Goal: Complete application form: Complete application form

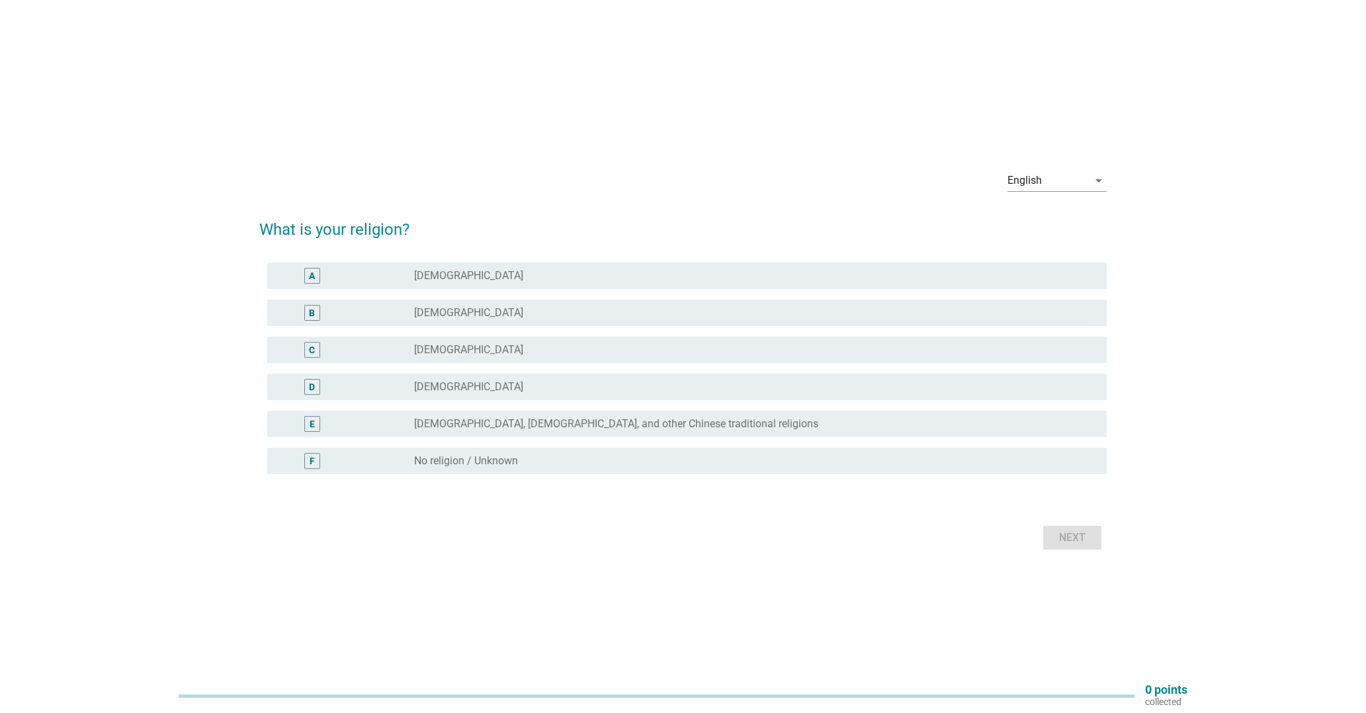
click at [583, 312] on div "radio_button_unchecked [DEMOGRAPHIC_DATA]" at bounding box center [749, 312] width 671 height 13
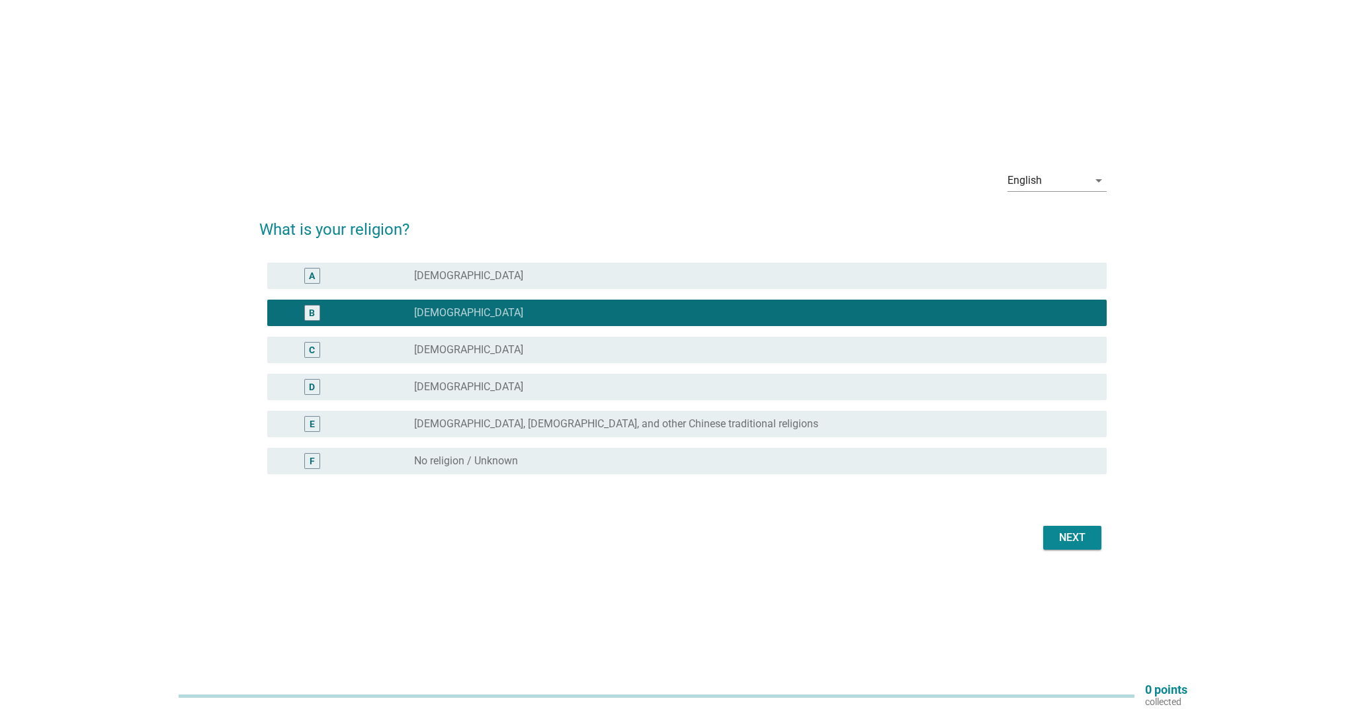
click at [721, 472] on div "F radio_button_unchecked No religion / Unknown" at bounding box center [686, 461] width 839 height 26
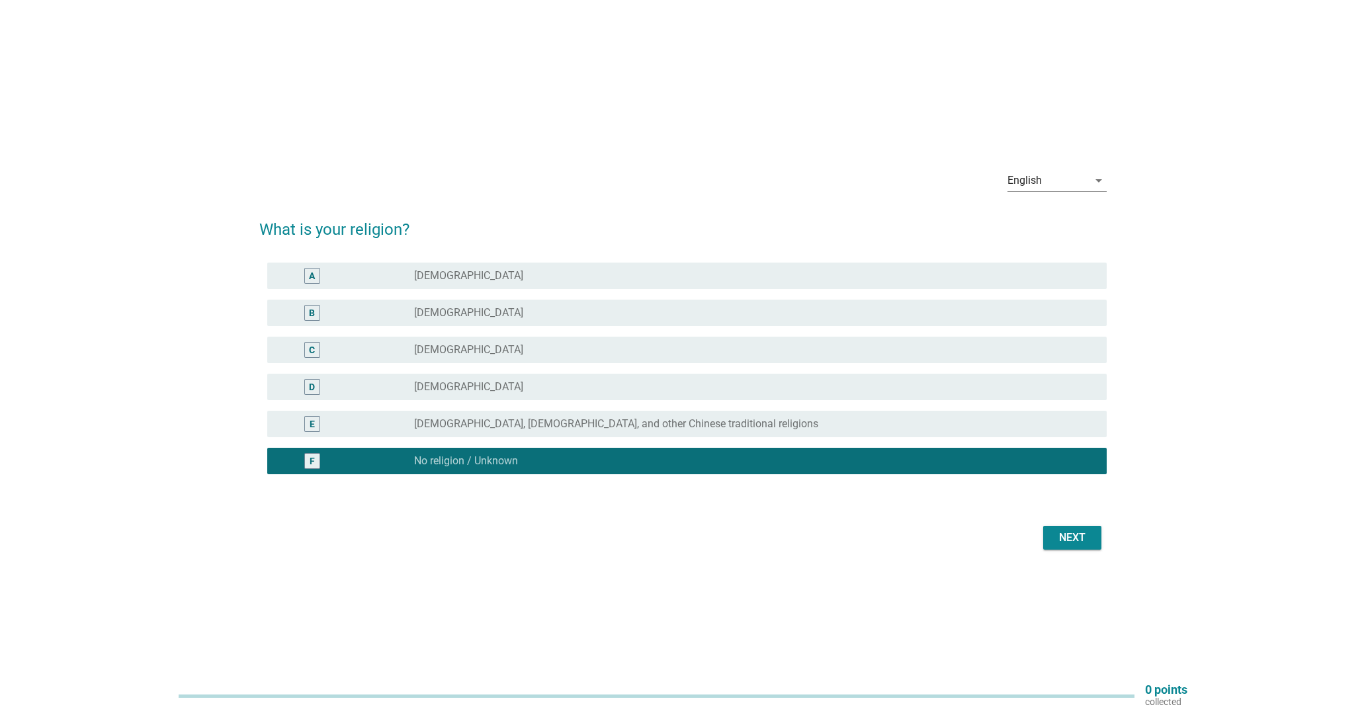
click at [1068, 540] on div "Next" at bounding box center [1072, 538] width 37 height 16
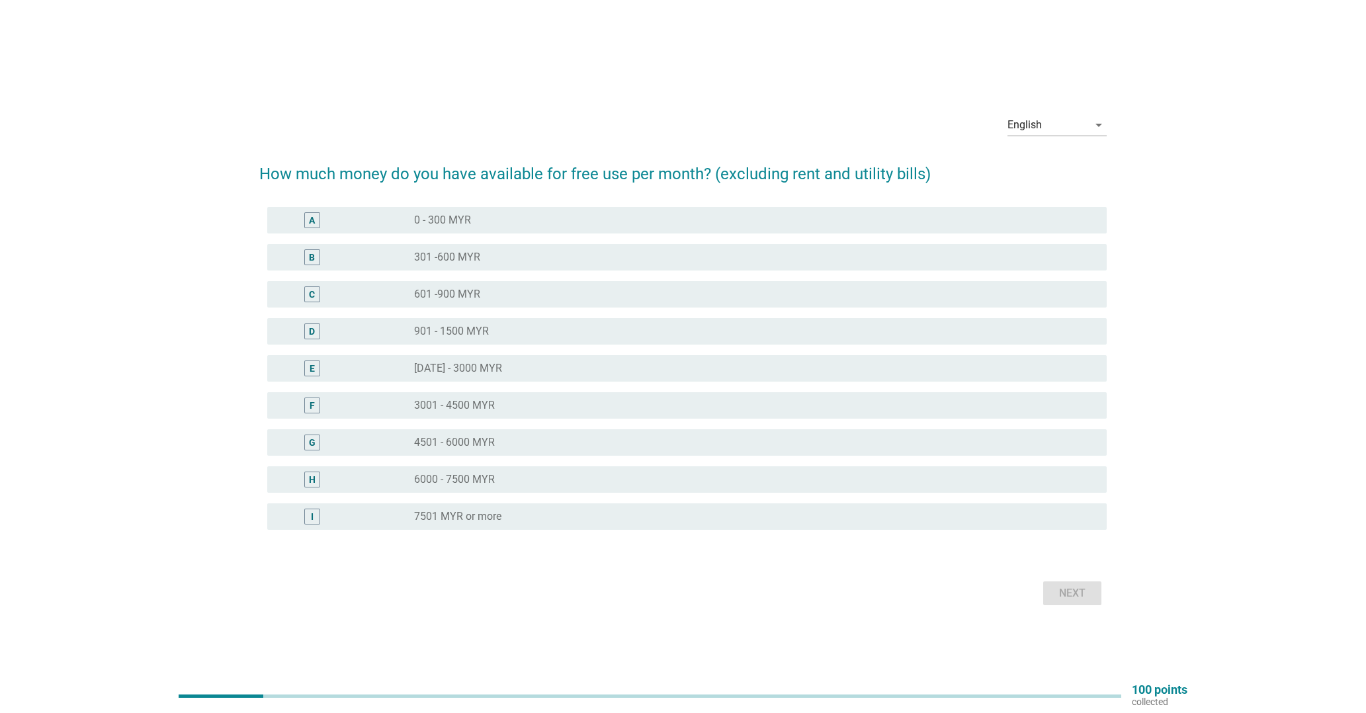
click at [508, 401] on div "radio_button_unchecked 3001 - 4500 MYR" at bounding box center [749, 405] width 671 height 13
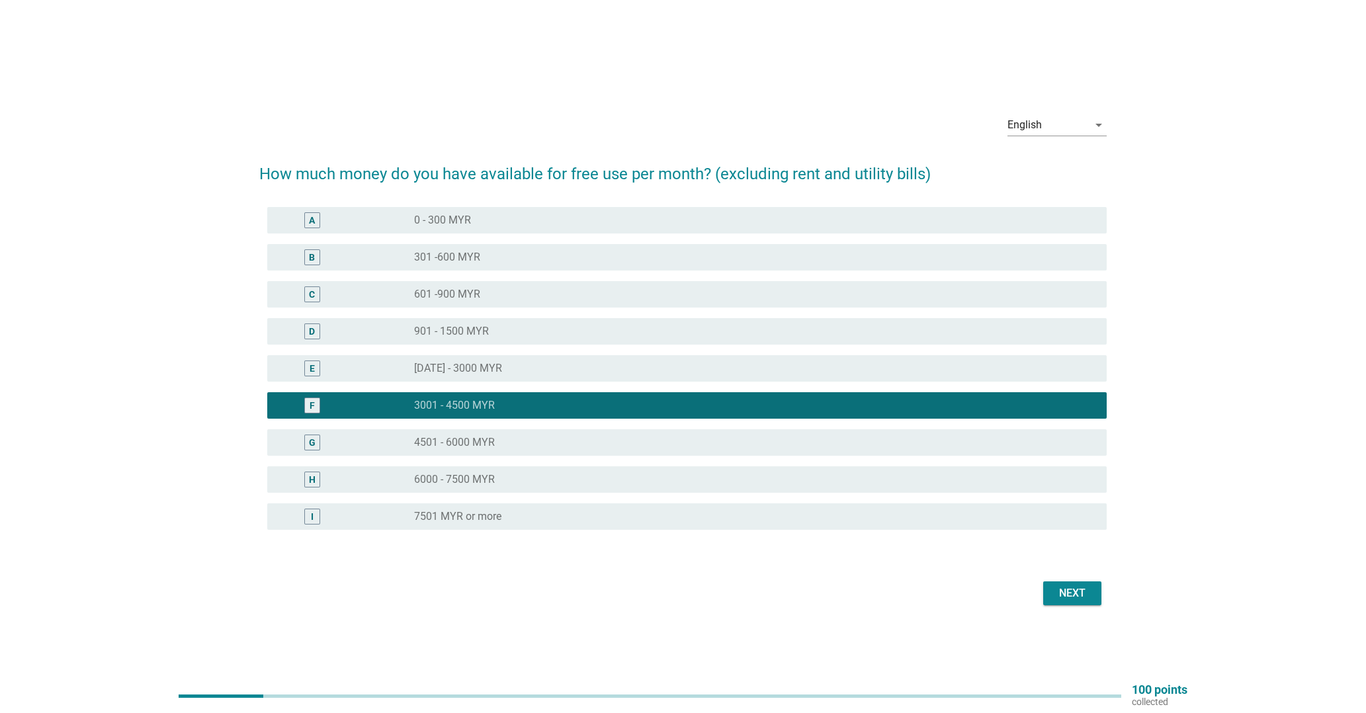
click at [540, 380] on div "E radio_button_unchecked [DATE] - 3000 MYR" at bounding box center [686, 368] width 839 height 26
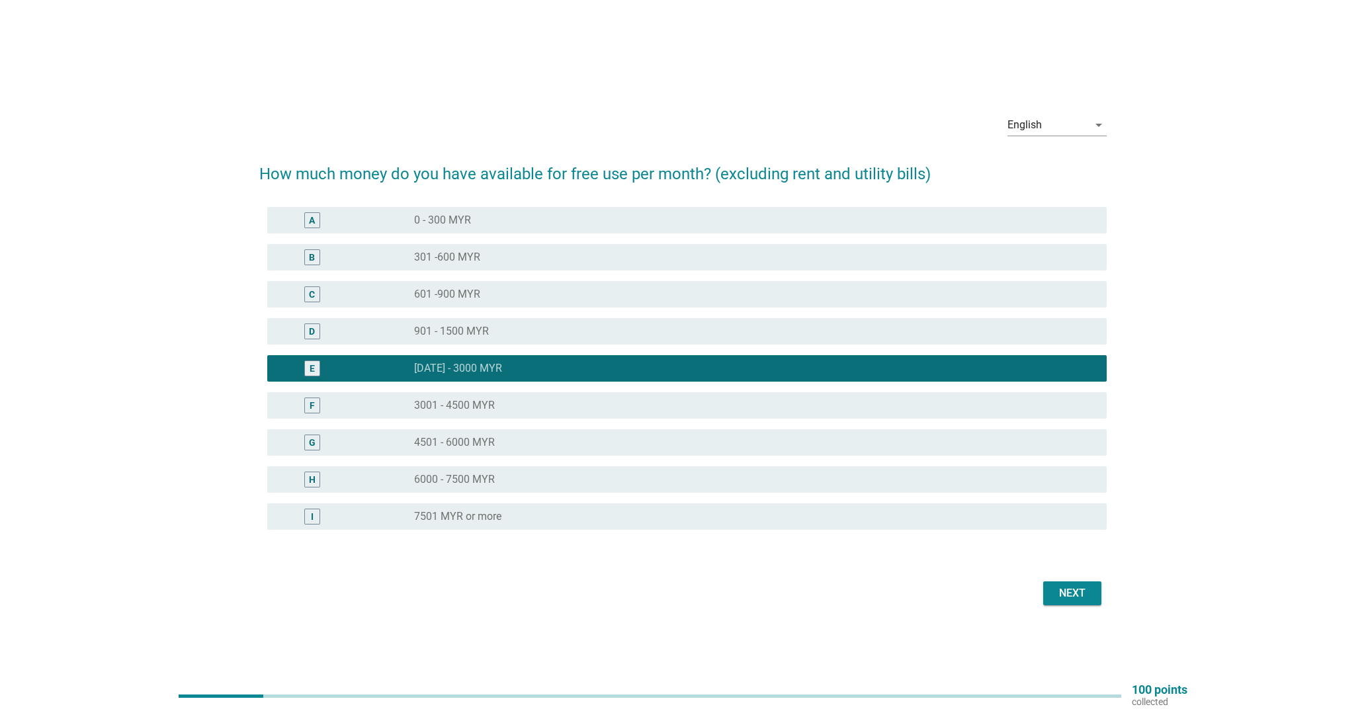
click at [1057, 591] on div "Next" at bounding box center [1072, 593] width 37 height 16
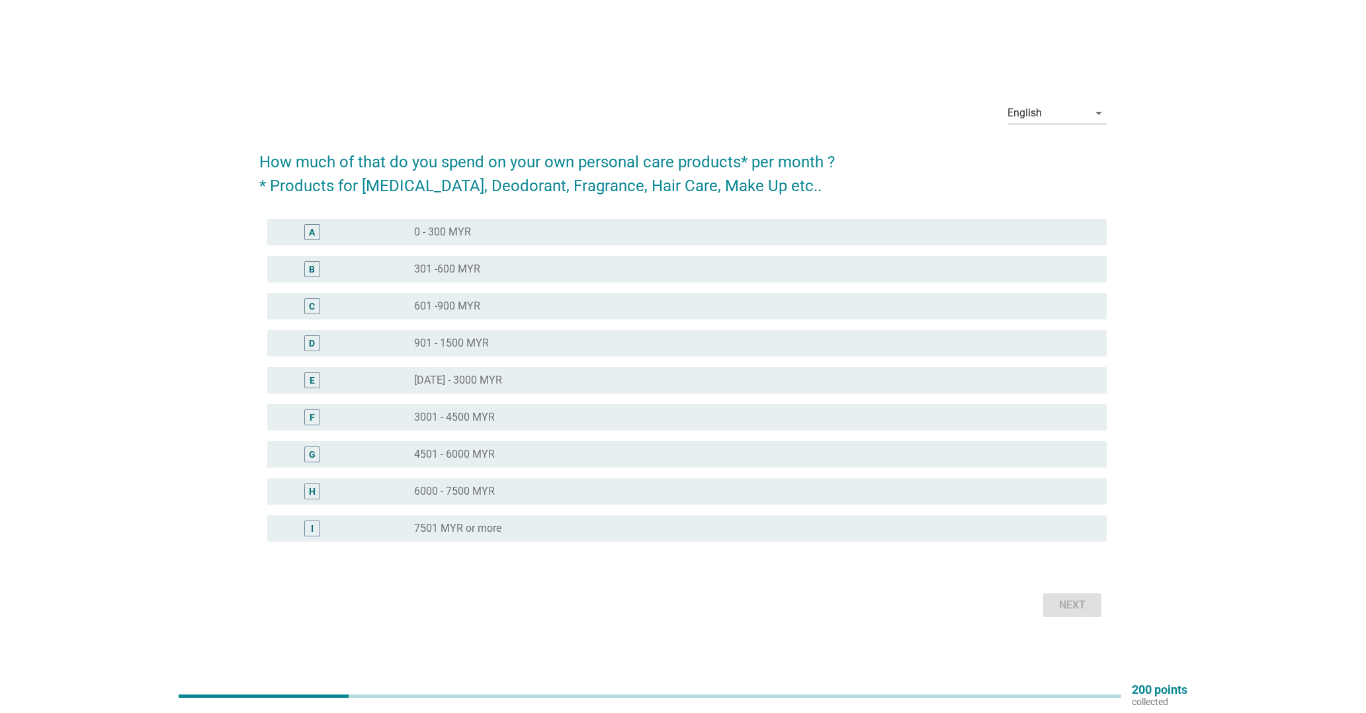
click at [569, 237] on div "radio_button_unchecked 0 - 300 MYR" at bounding box center [749, 232] width 671 height 13
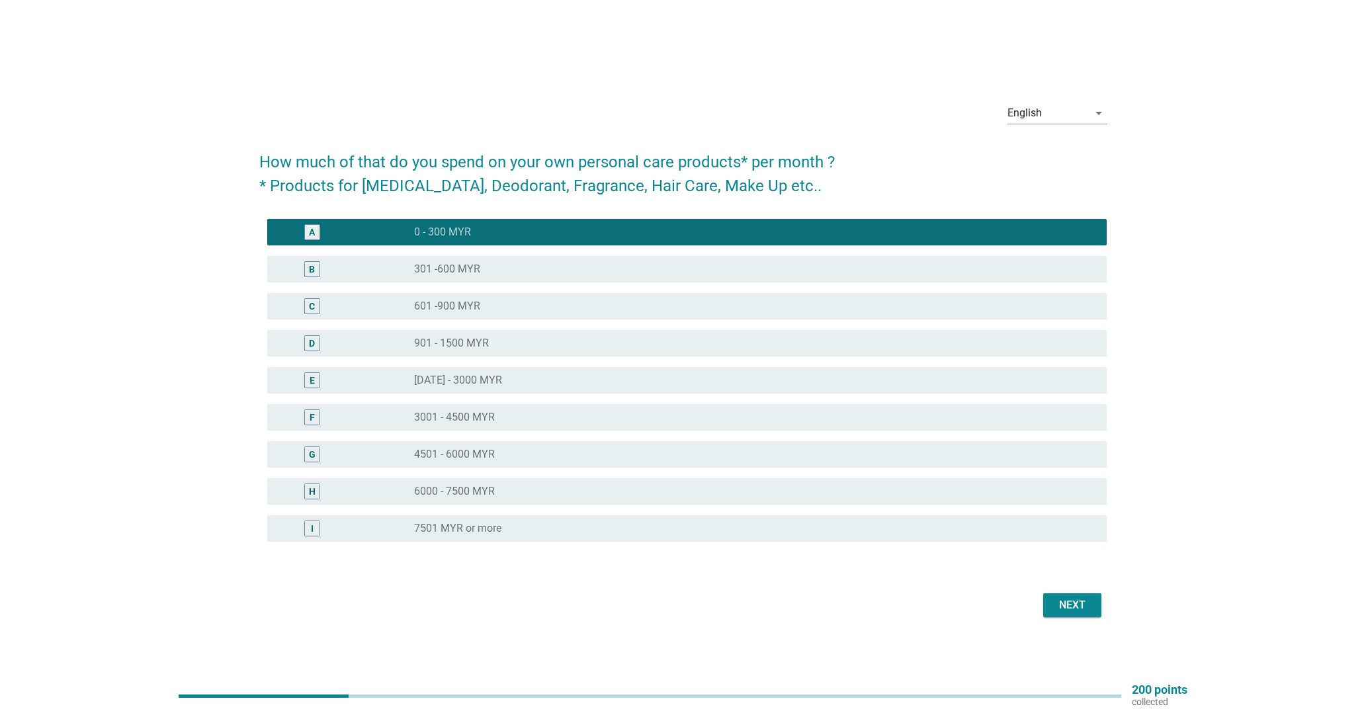
click at [1053, 607] on button "Next" at bounding box center [1072, 605] width 58 height 24
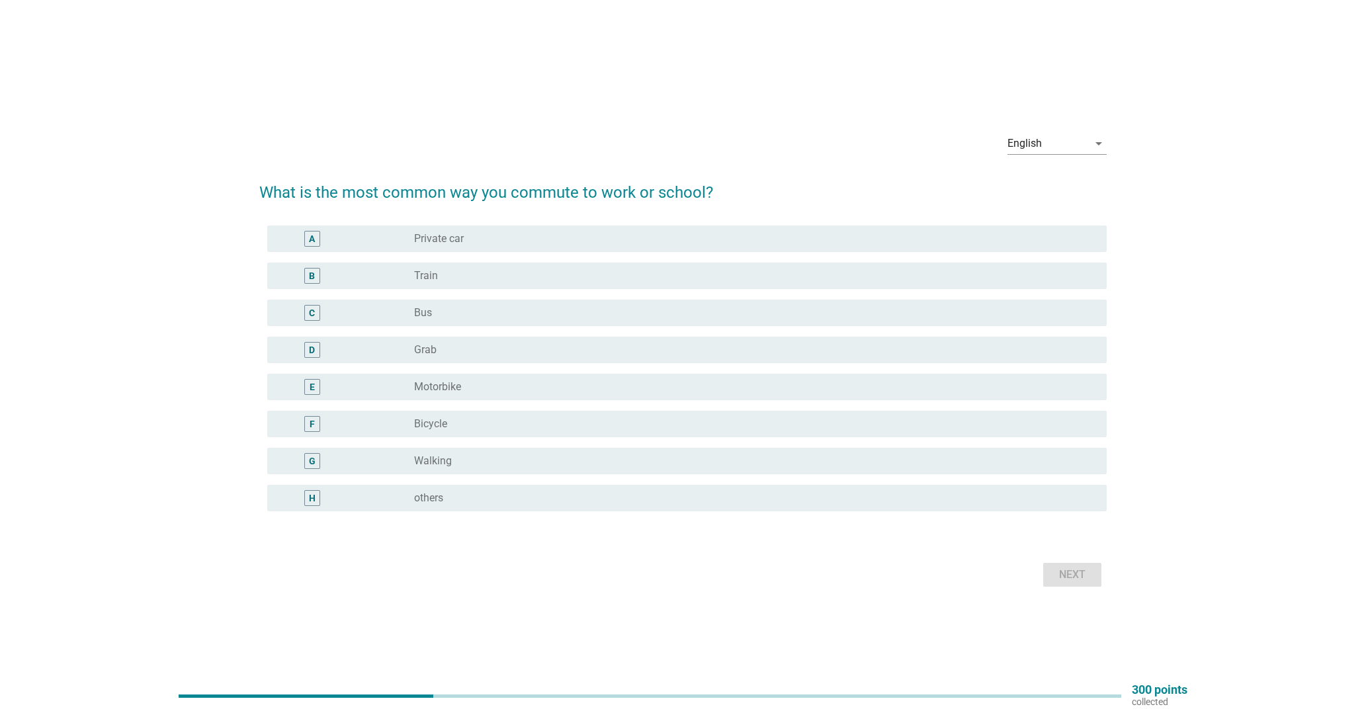
click at [585, 272] on div "radio_button_unchecked Train" at bounding box center [749, 275] width 671 height 13
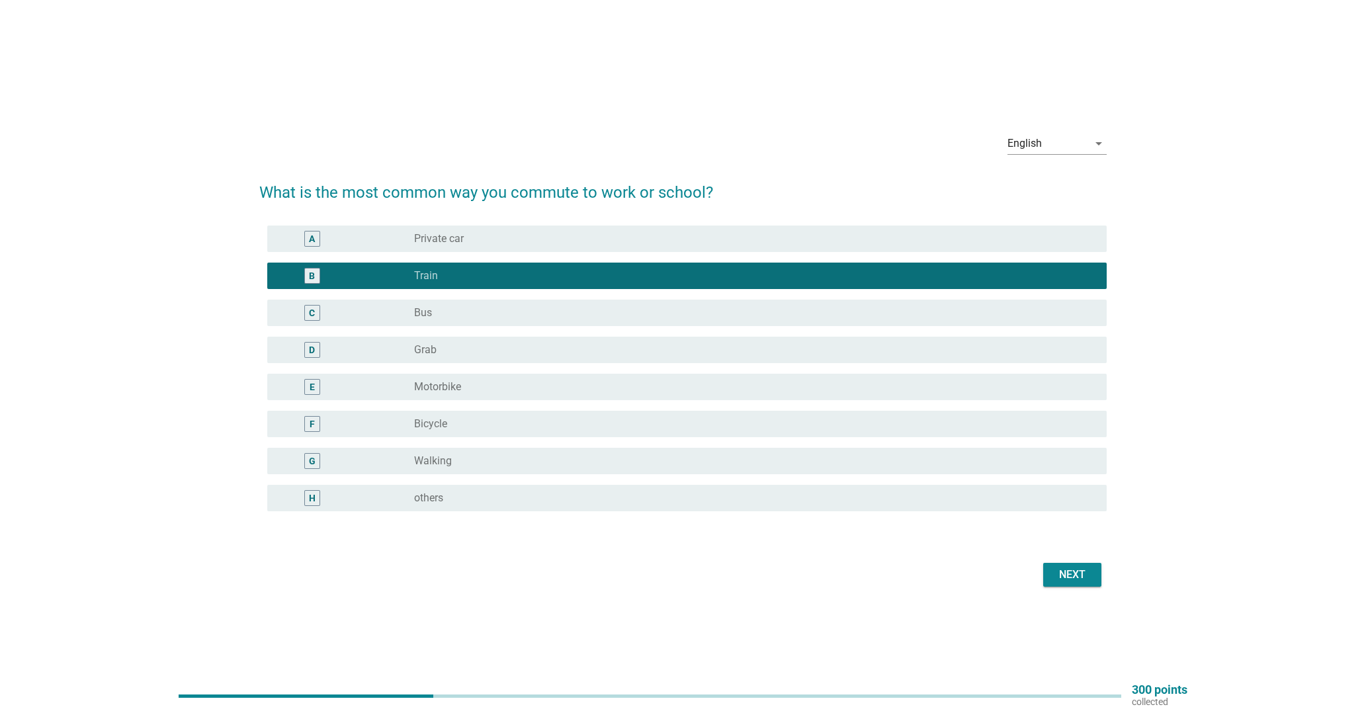
click at [1060, 593] on div "English arrow_drop_down What is the most common way you commute to work or scho…" at bounding box center [683, 356] width 868 height 489
click at [1066, 580] on div "Next" at bounding box center [1072, 575] width 37 height 16
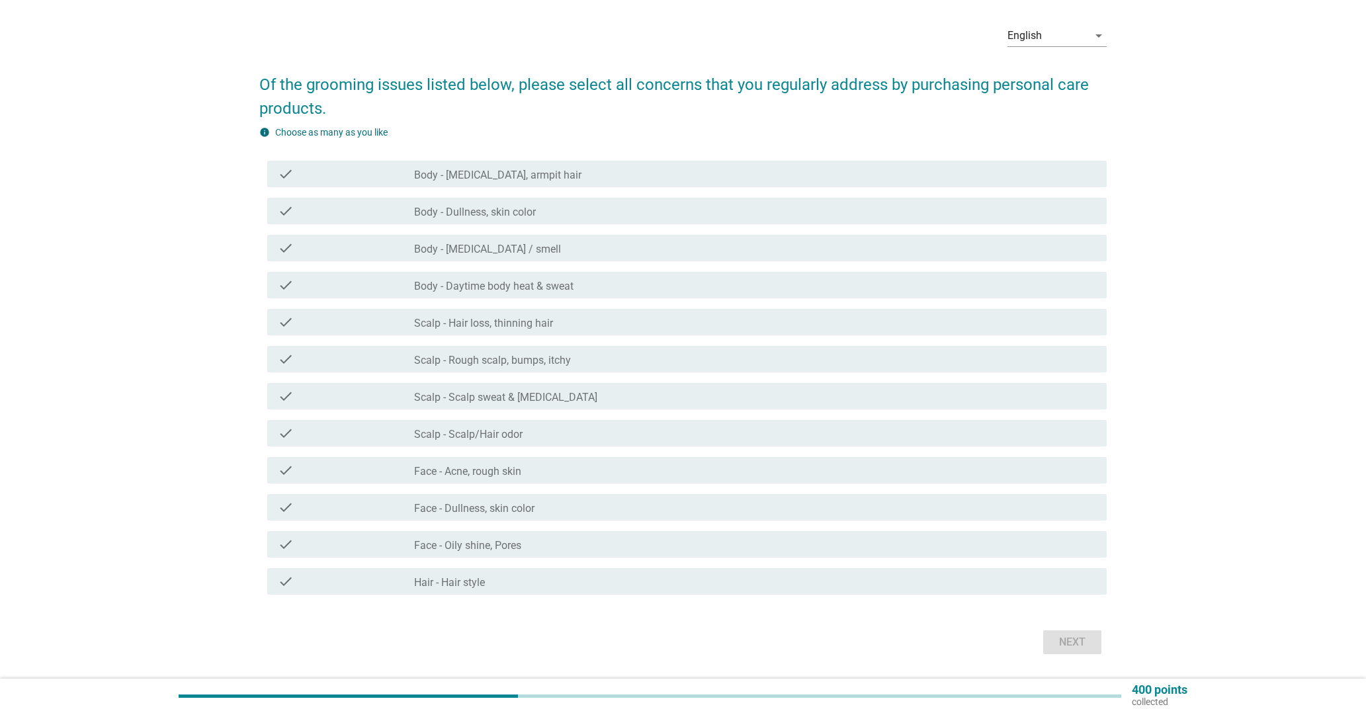
scroll to position [46, 0]
click at [615, 325] on div "check_box_outline_blank Scalp - Hair loss, thinning hair" at bounding box center [755, 321] width 682 height 16
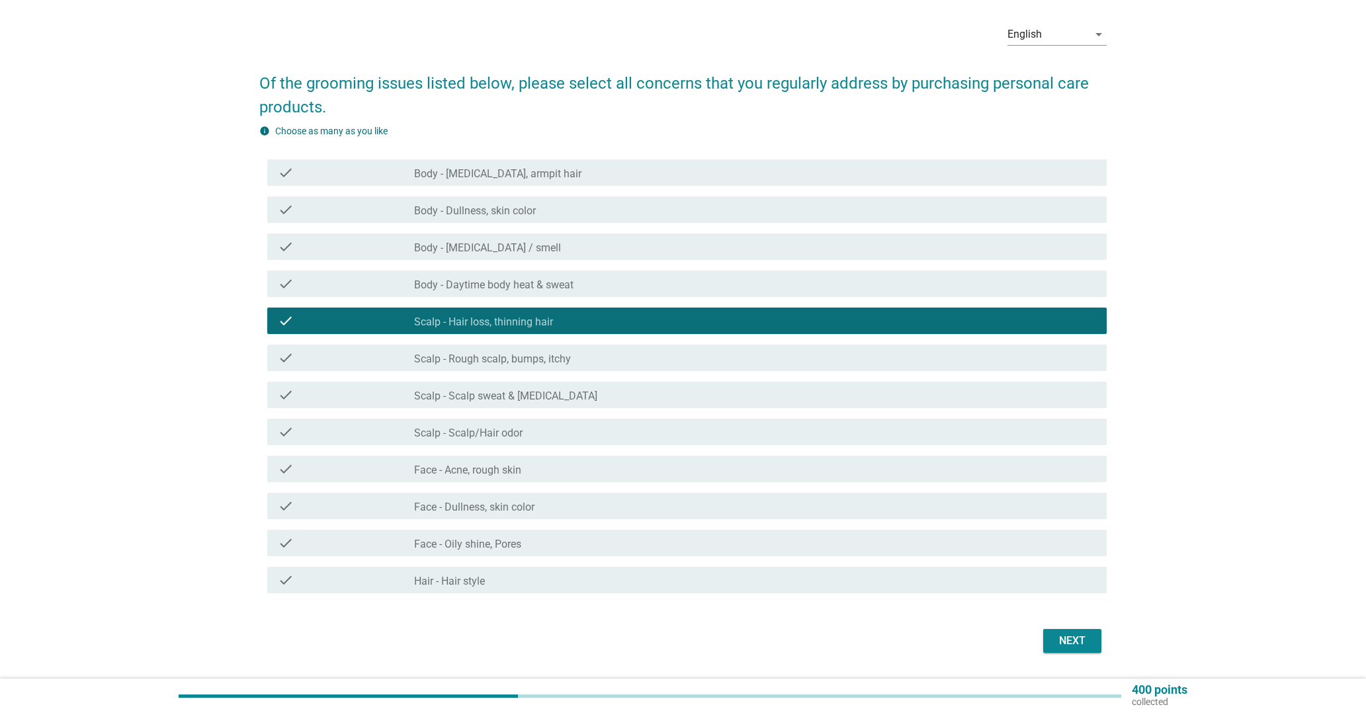
click at [1080, 639] on div "Next" at bounding box center [1072, 641] width 37 height 16
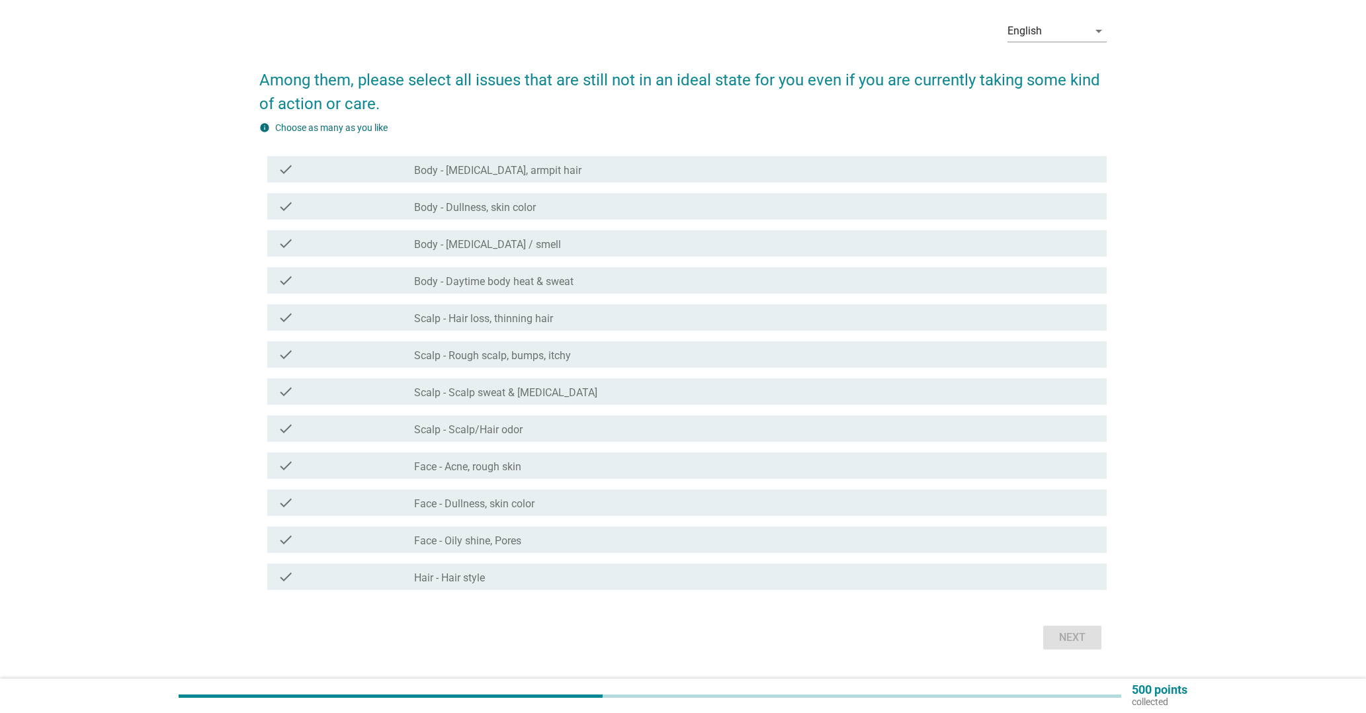
scroll to position [52, 0]
click at [702, 314] on div "check_box_outline_blank Scalp - Hair loss, thinning hair" at bounding box center [755, 315] width 682 height 16
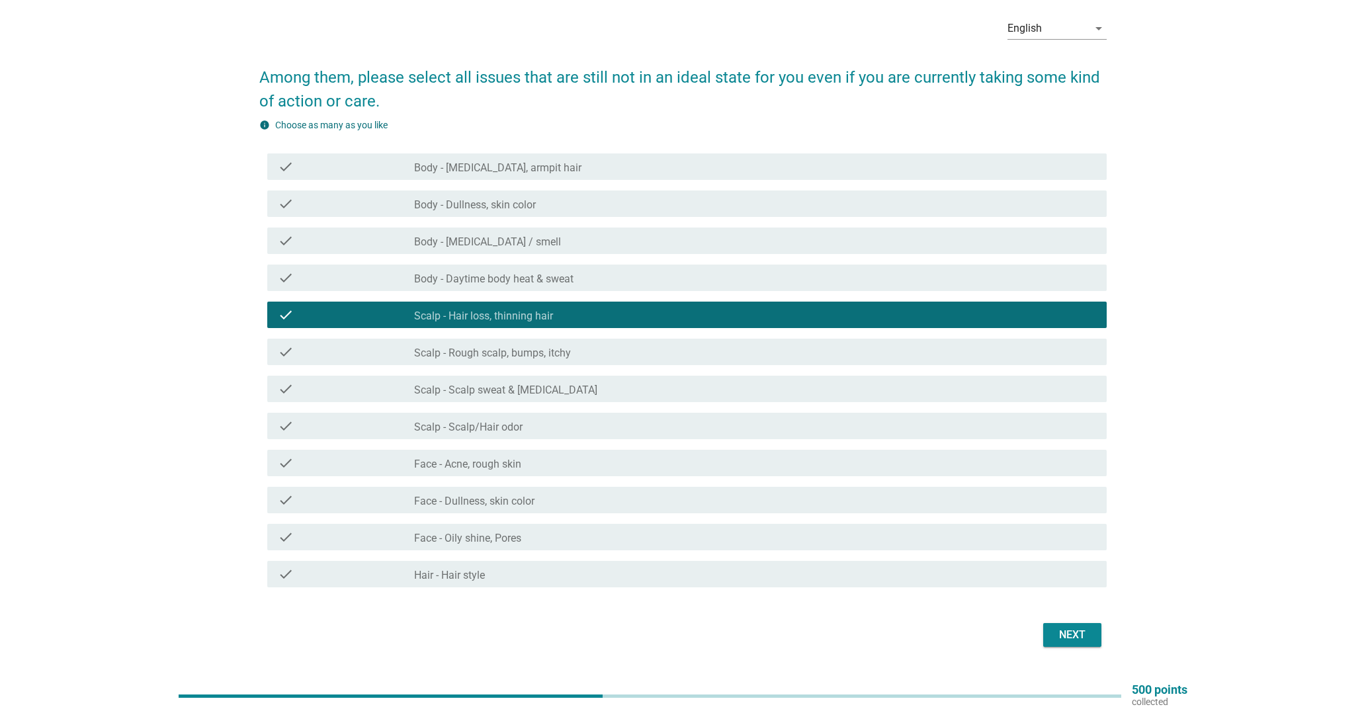
click at [1051, 634] on button "Next" at bounding box center [1072, 635] width 58 height 24
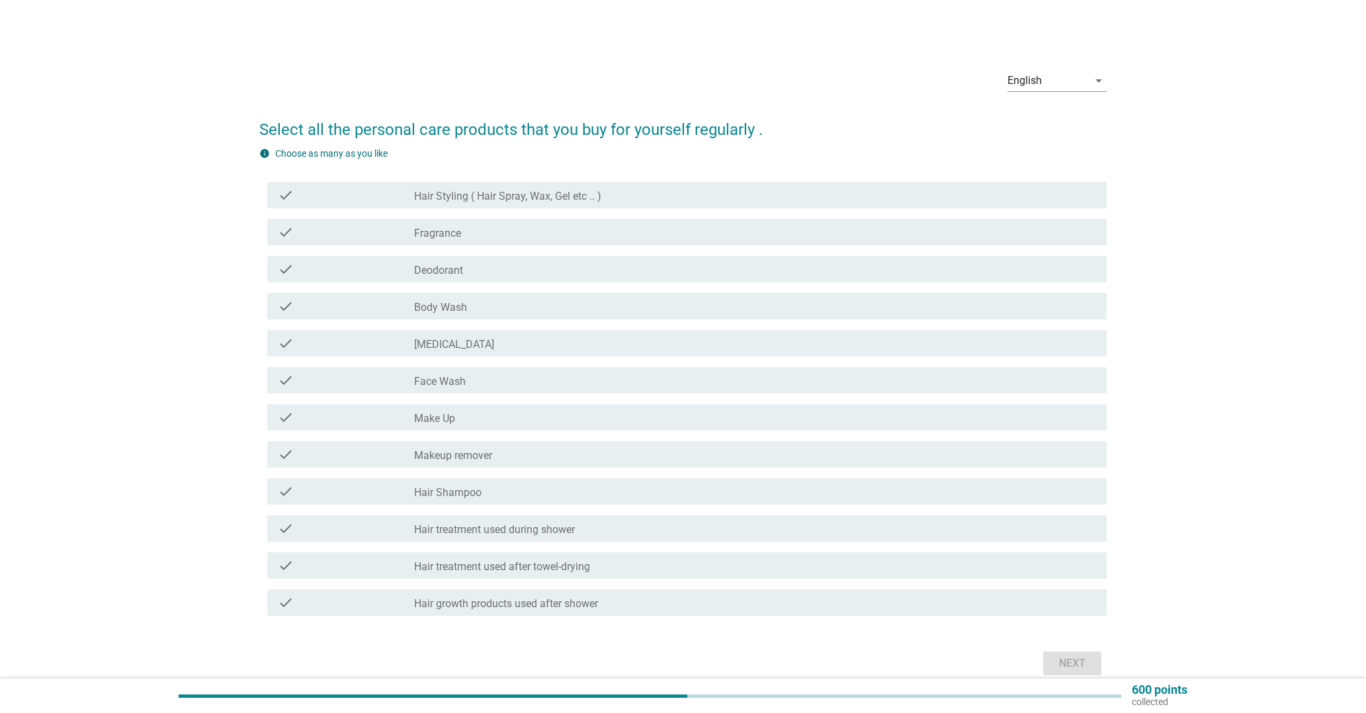
click at [512, 230] on div "check_box_outline_blank Fragrance" at bounding box center [755, 232] width 682 height 16
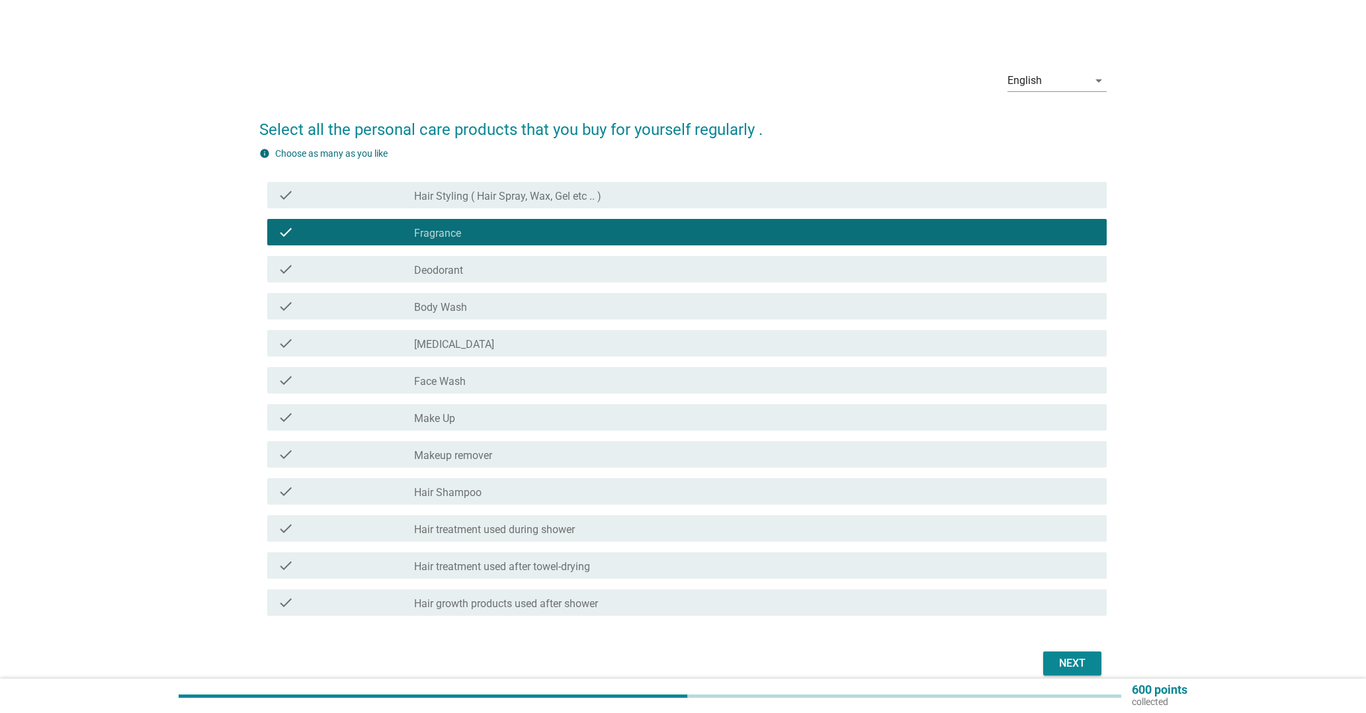
click at [489, 300] on div "check_box_outline_blank Body Wash" at bounding box center [755, 306] width 682 height 16
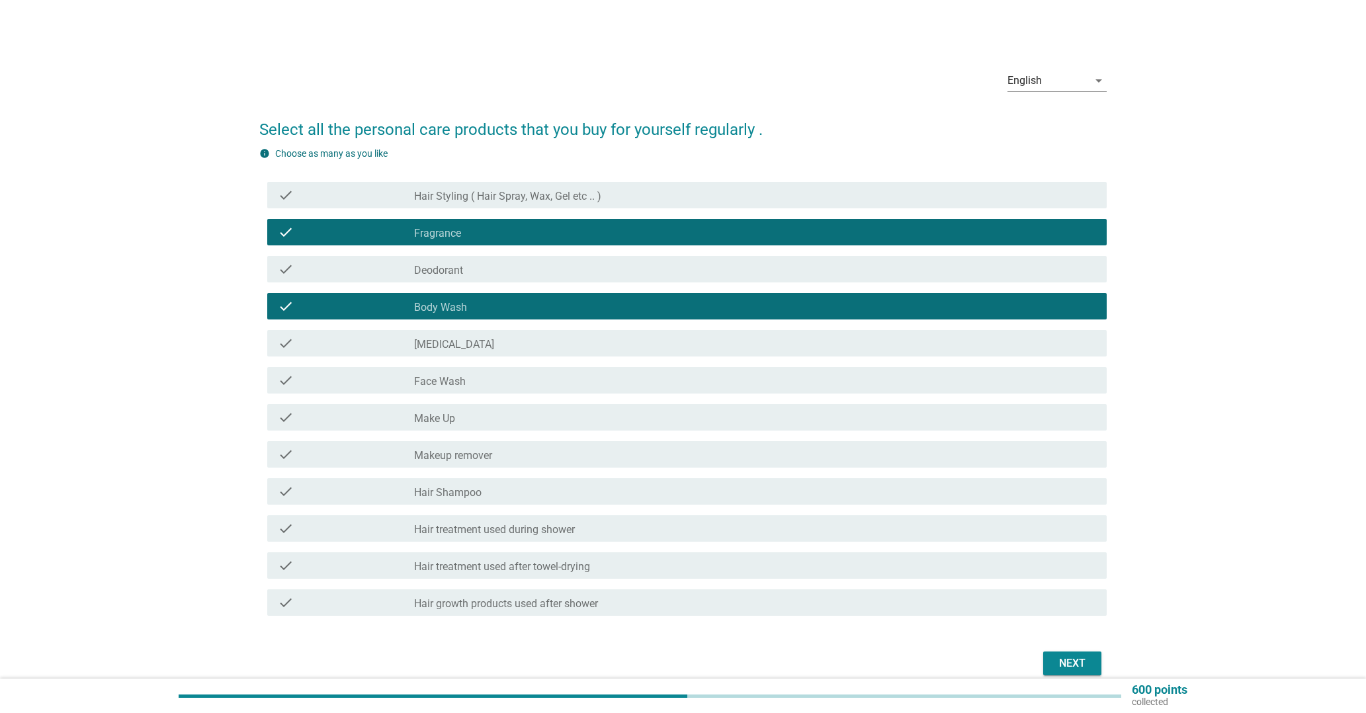
click at [474, 374] on div "check_box_outline_blank Face Wash" at bounding box center [755, 380] width 682 height 16
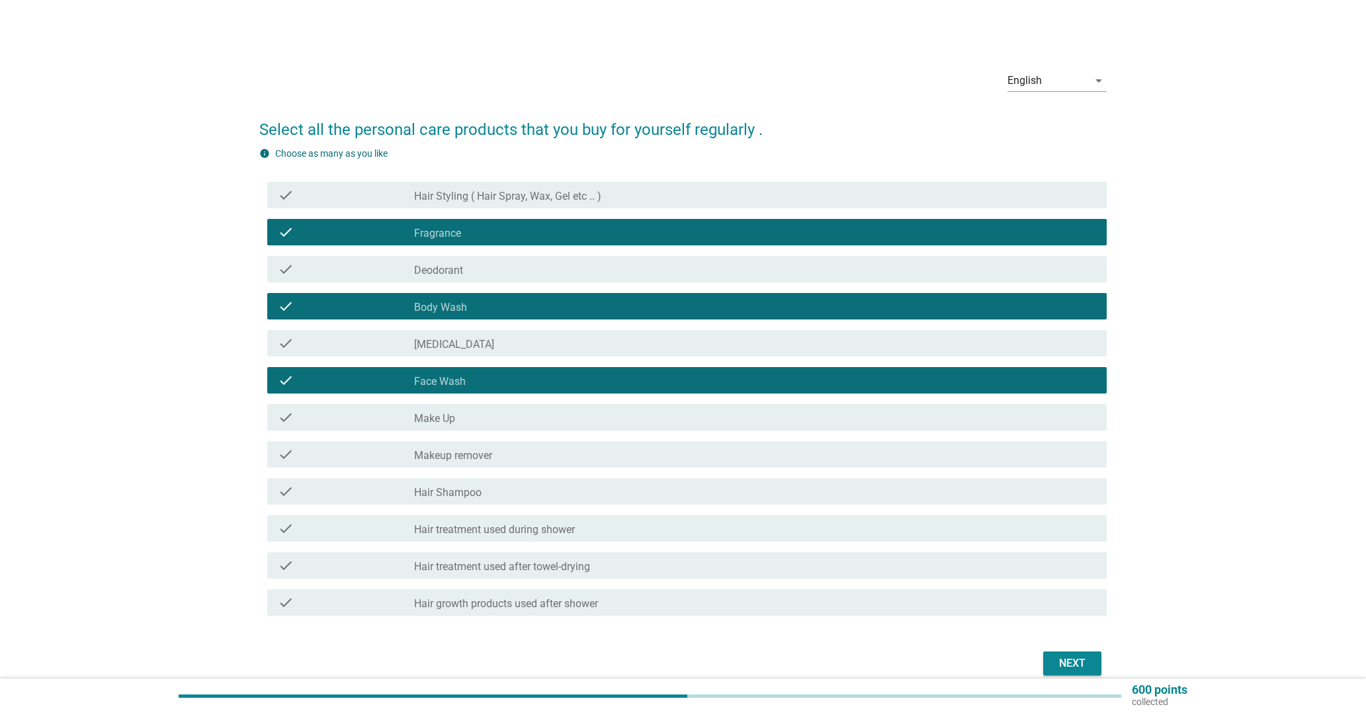
click at [482, 492] on div "check_box_outline_blank Hair Shampoo" at bounding box center [755, 491] width 682 height 16
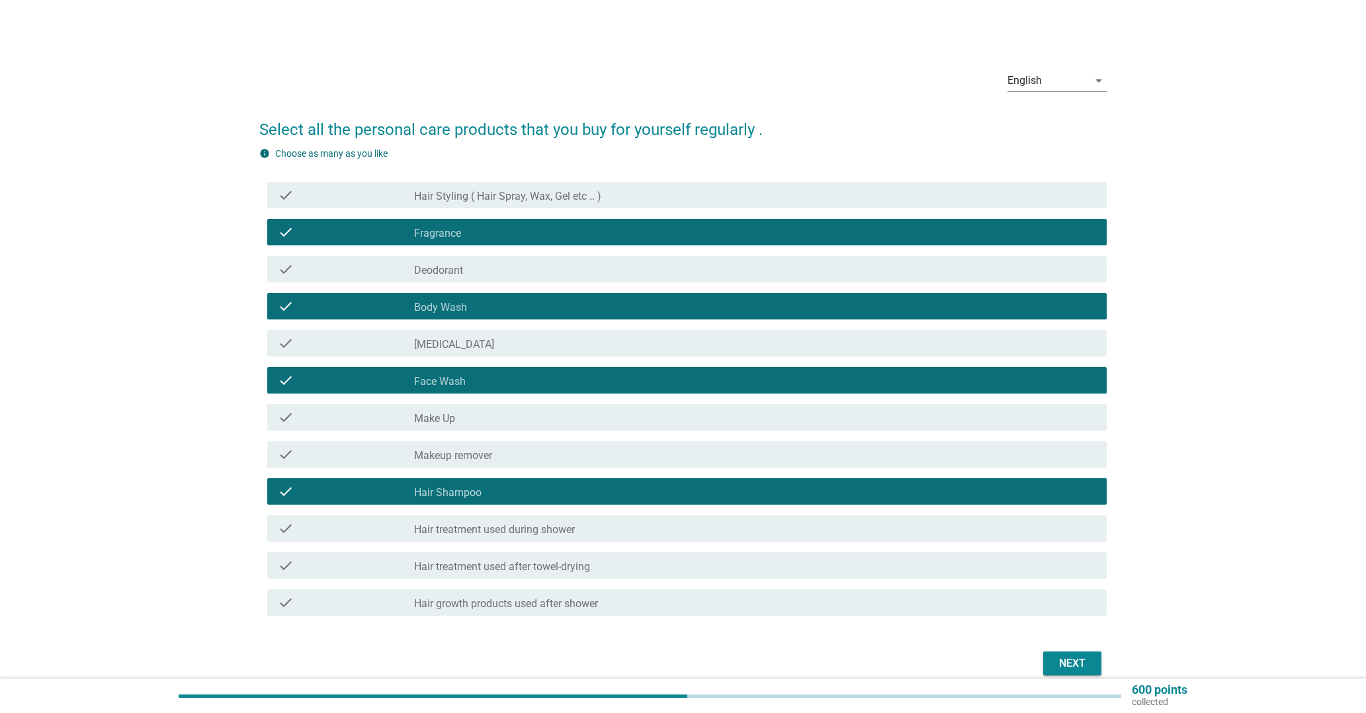
click at [525, 523] on label "Hair treatment used during shower" at bounding box center [494, 529] width 161 height 13
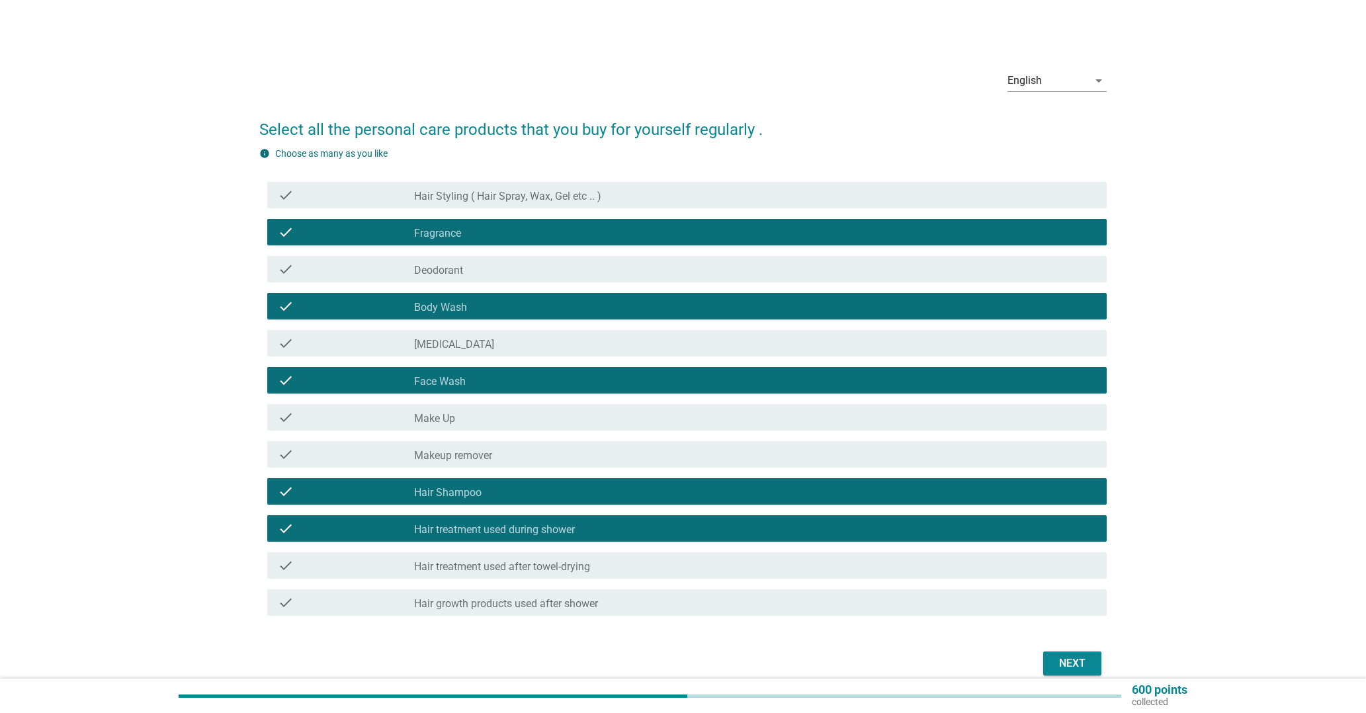
click at [534, 562] on label "Hair treatment used after towel-drying" at bounding box center [502, 566] width 176 height 13
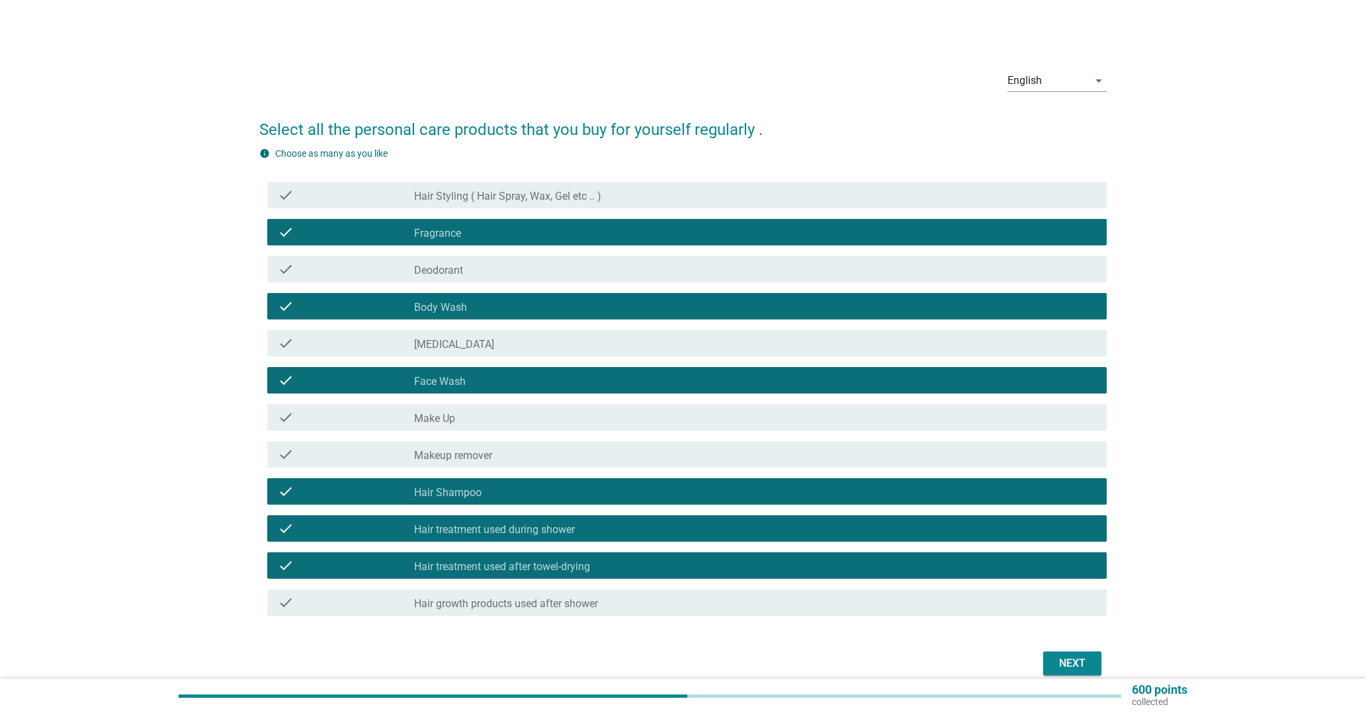
click at [552, 609] on label "Hair growth products used after shower" at bounding box center [506, 603] width 184 height 13
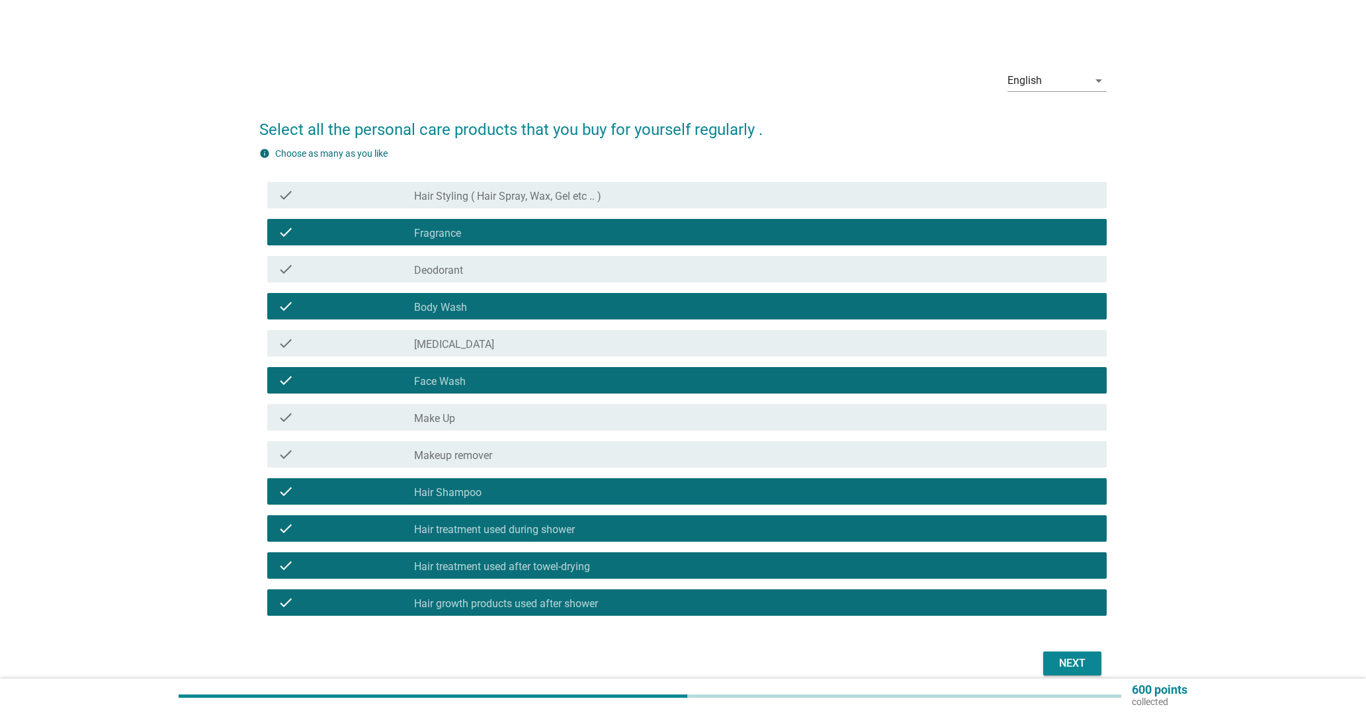
click at [1081, 659] on div "Next" at bounding box center [1072, 663] width 37 height 16
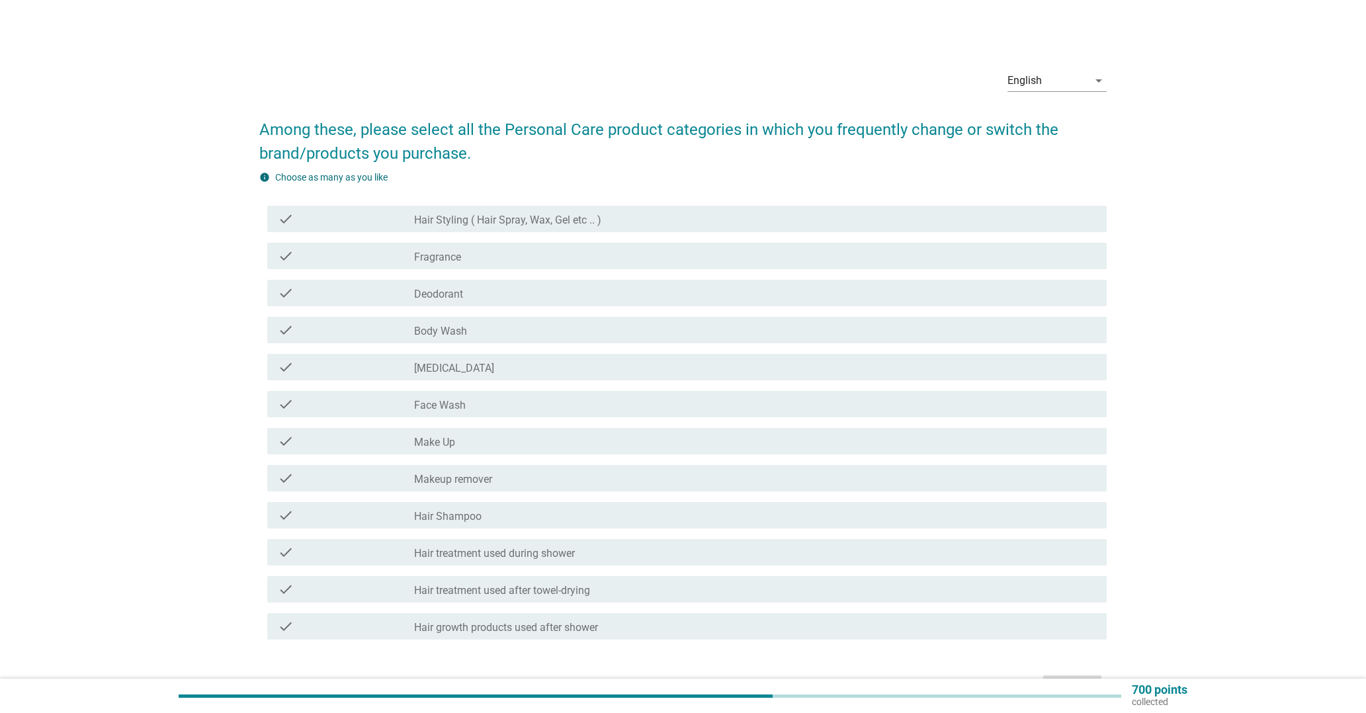
click at [563, 544] on div "check check_box_outline_blank Hair treatment used during shower" at bounding box center [686, 552] width 839 height 26
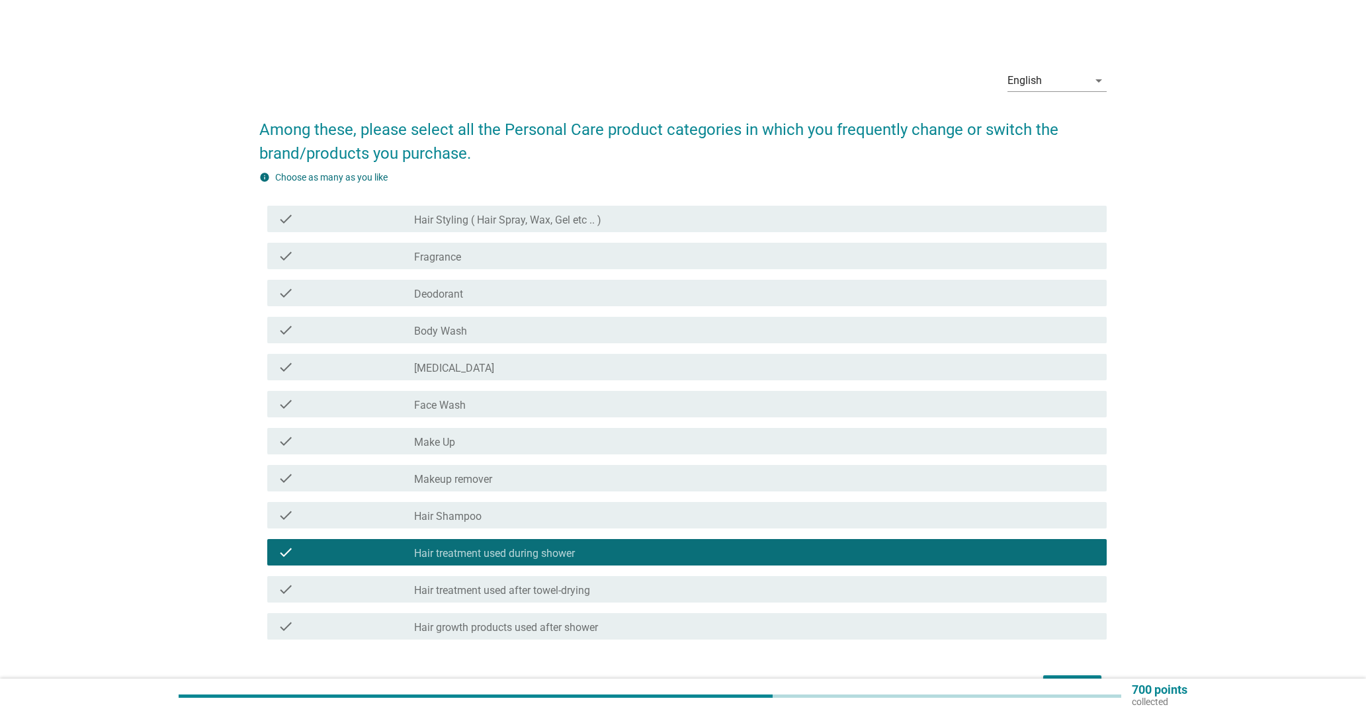
click at [541, 589] on label "Hair treatment used after towel-drying" at bounding box center [502, 590] width 176 height 13
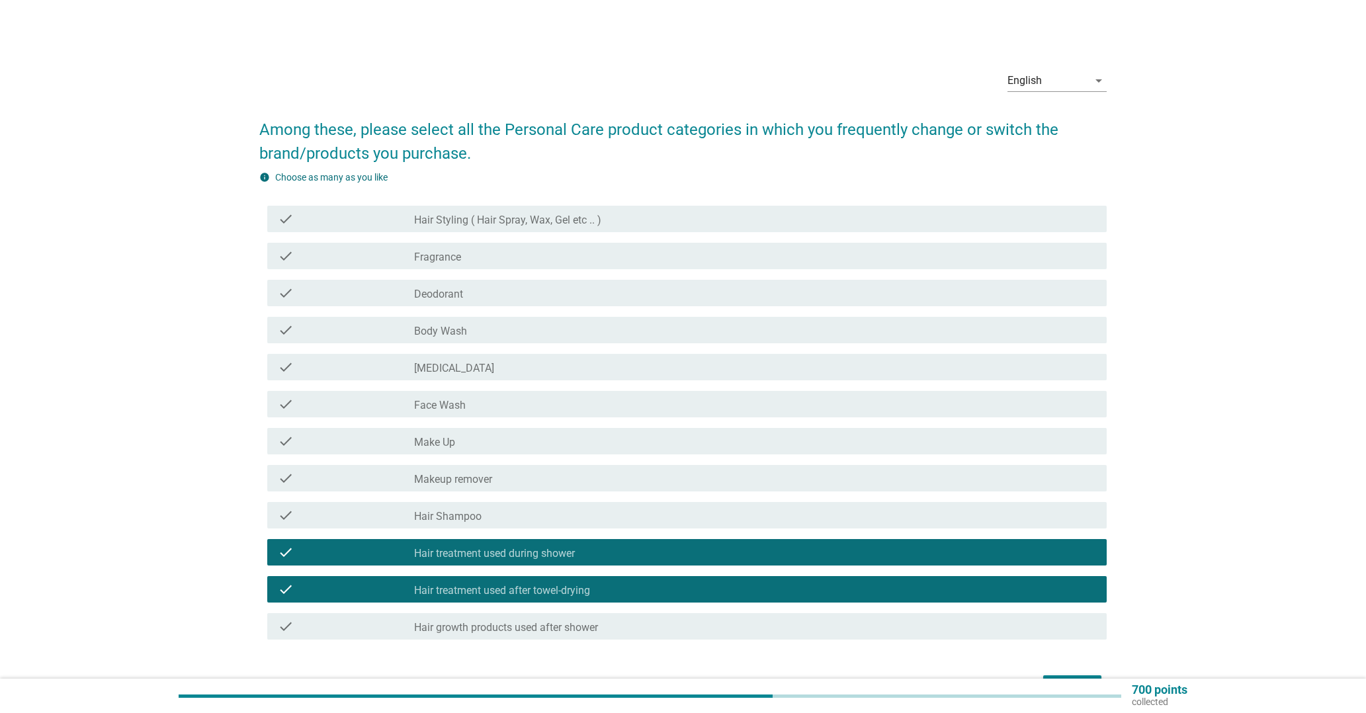
click at [519, 637] on div "check check_box_outline_blank Hair growth products used after shower" at bounding box center [686, 626] width 839 height 26
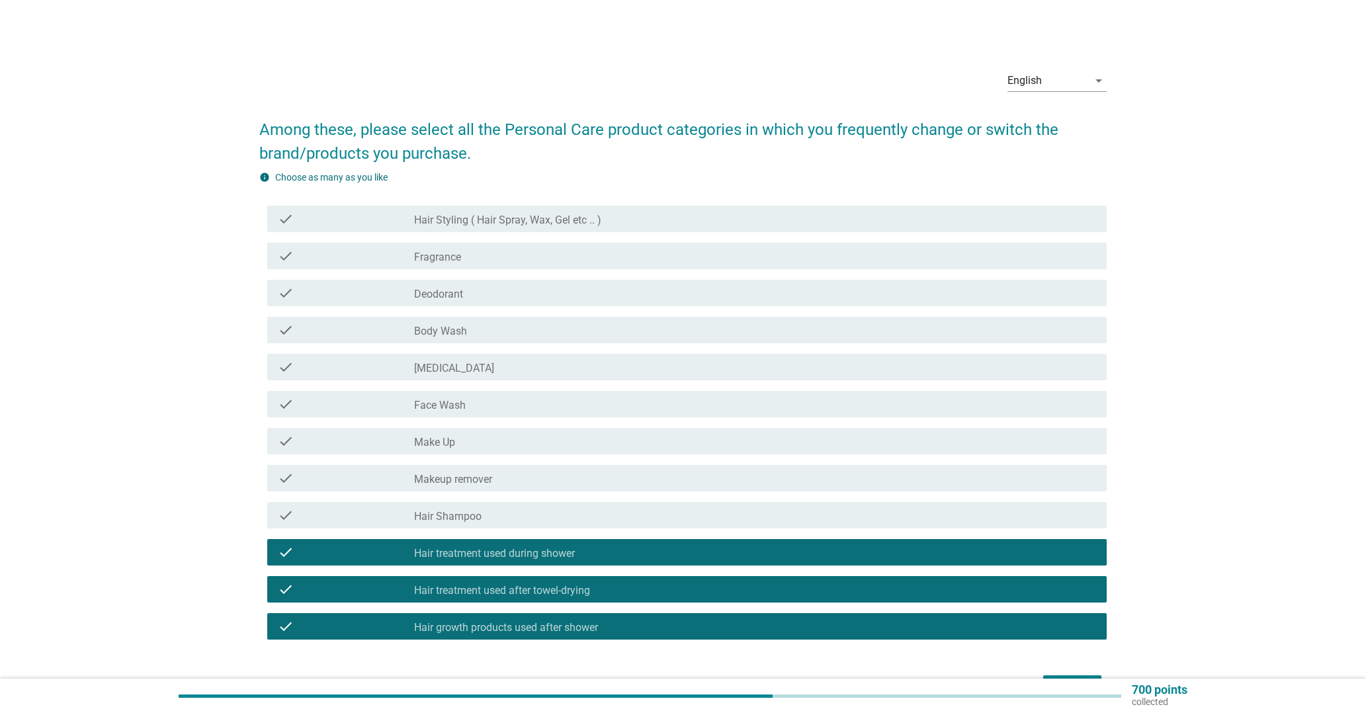
scroll to position [52, 0]
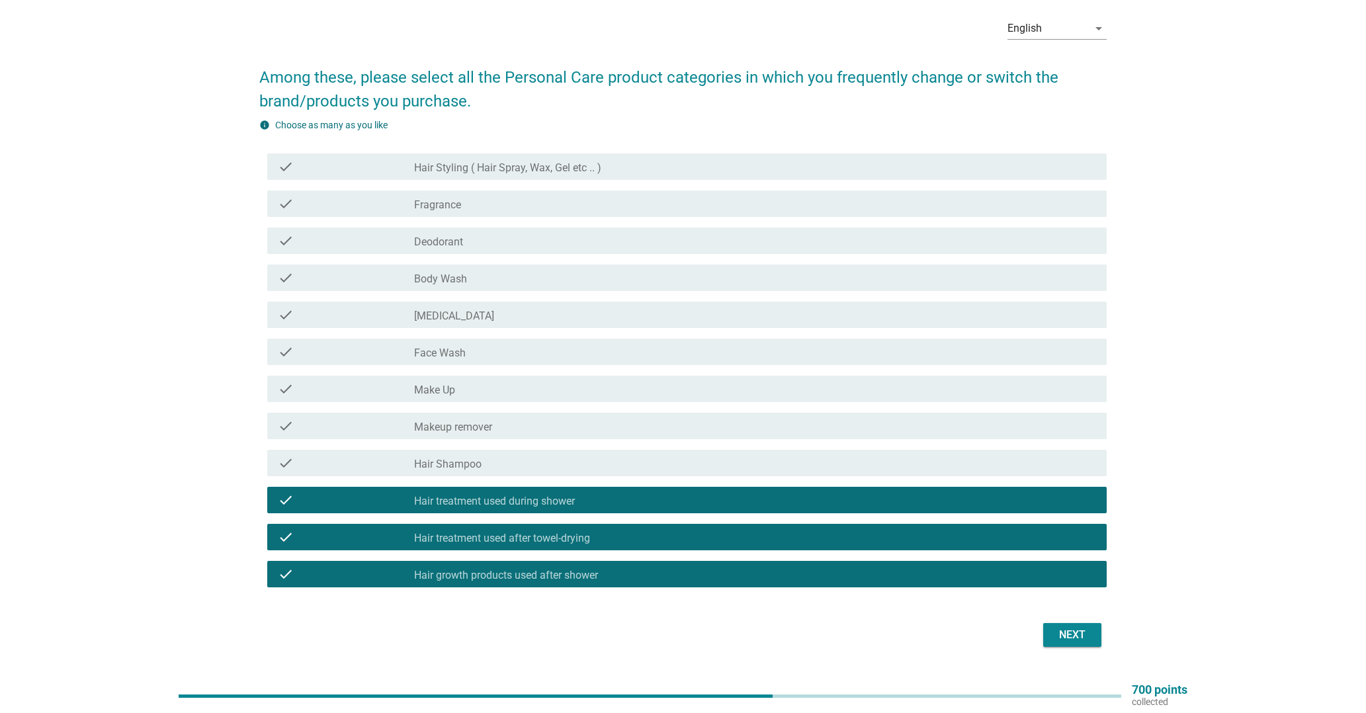
click at [1071, 626] on button "Next" at bounding box center [1072, 635] width 58 height 24
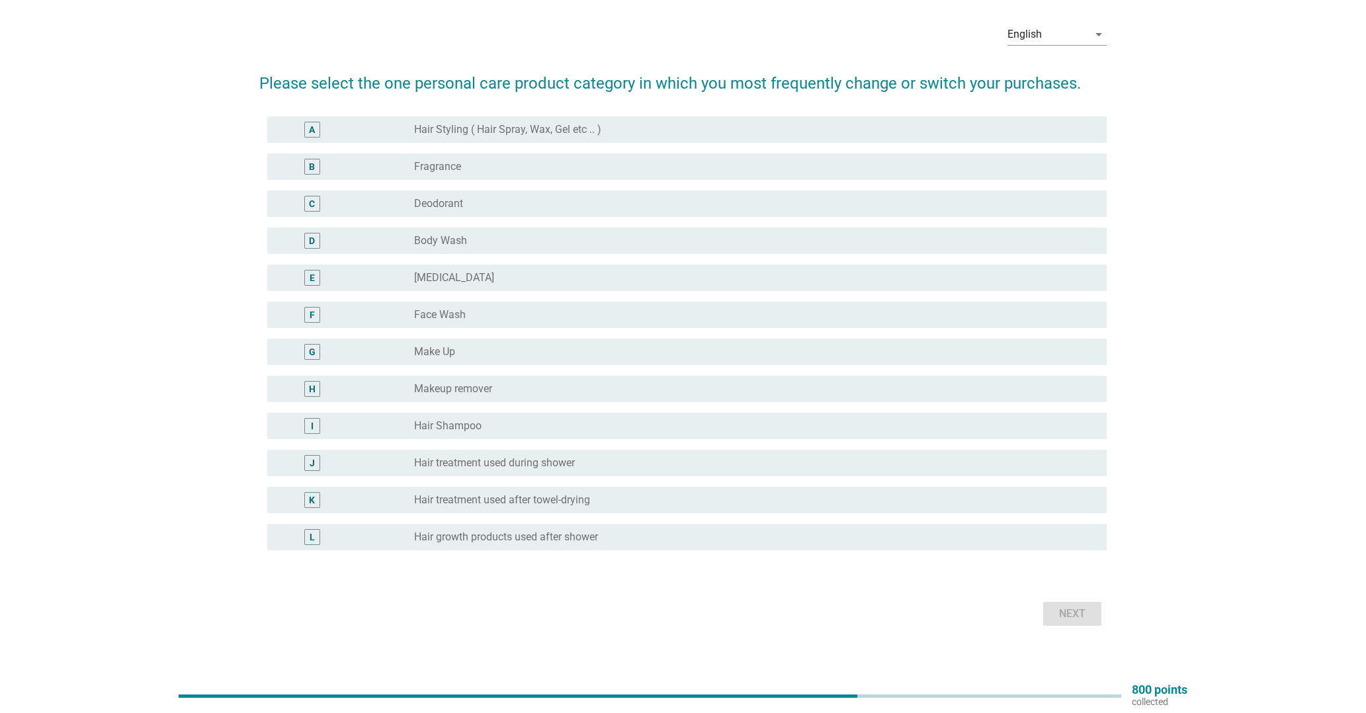
scroll to position [48, 0]
click at [495, 460] on label "Hair treatment used during shower" at bounding box center [494, 461] width 161 height 13
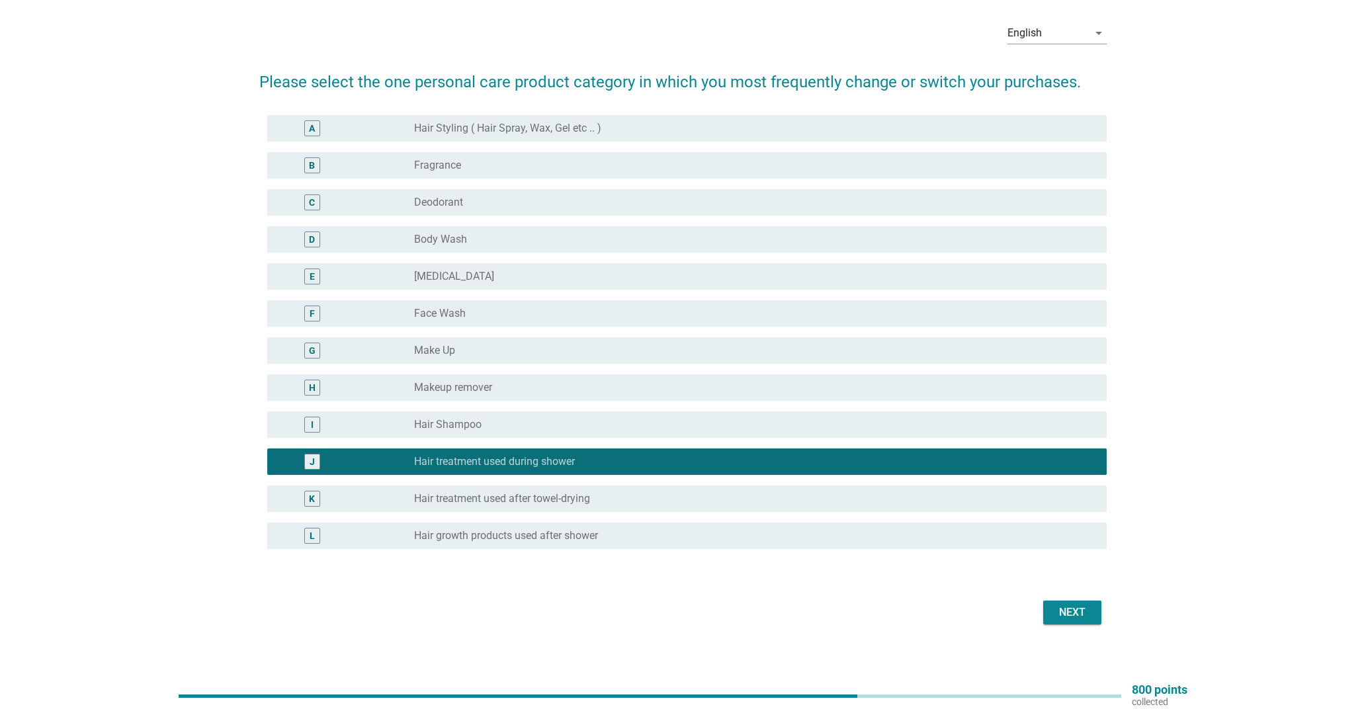
click at [1085, 612] on div "Next" at bounding box center [1072, 613] width 37 height 16
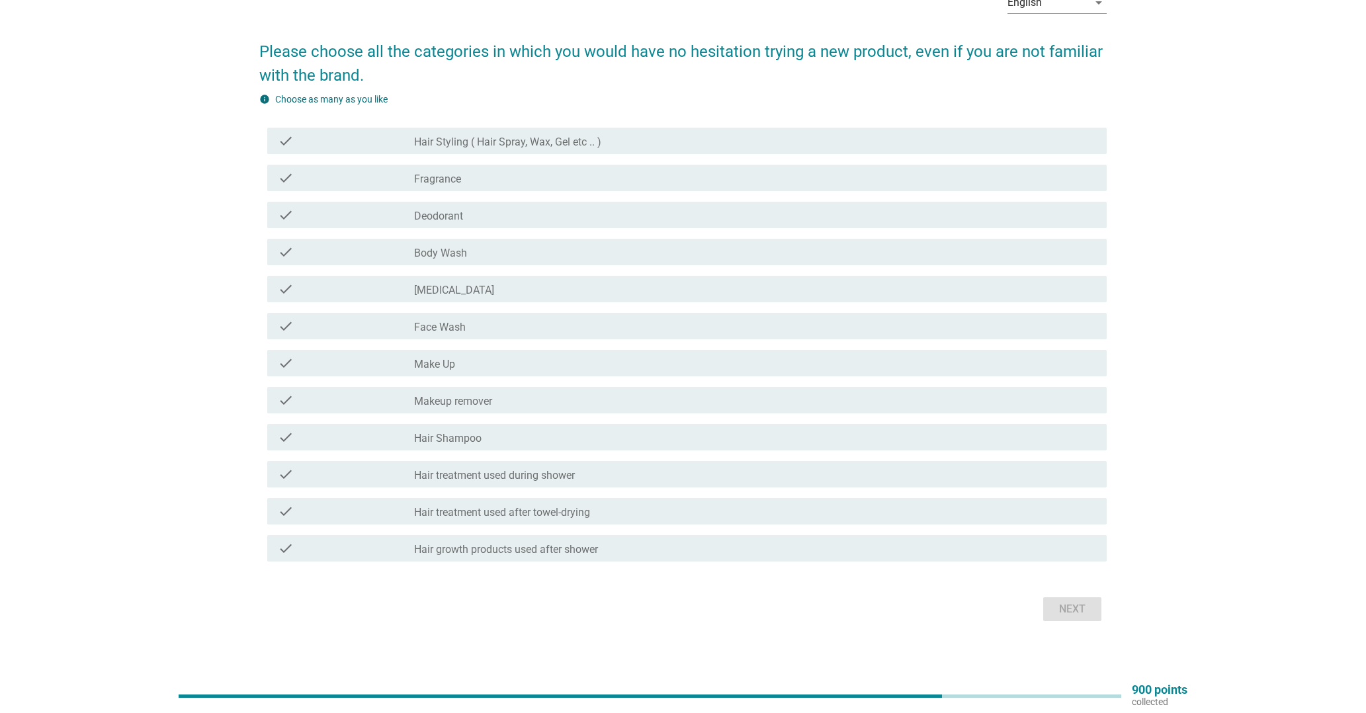
scroll to position [77, 0]
click at [558, 248] on div "check_box_outline_blank Body Wash" at bounding box center [755, 253] width 682 height 16
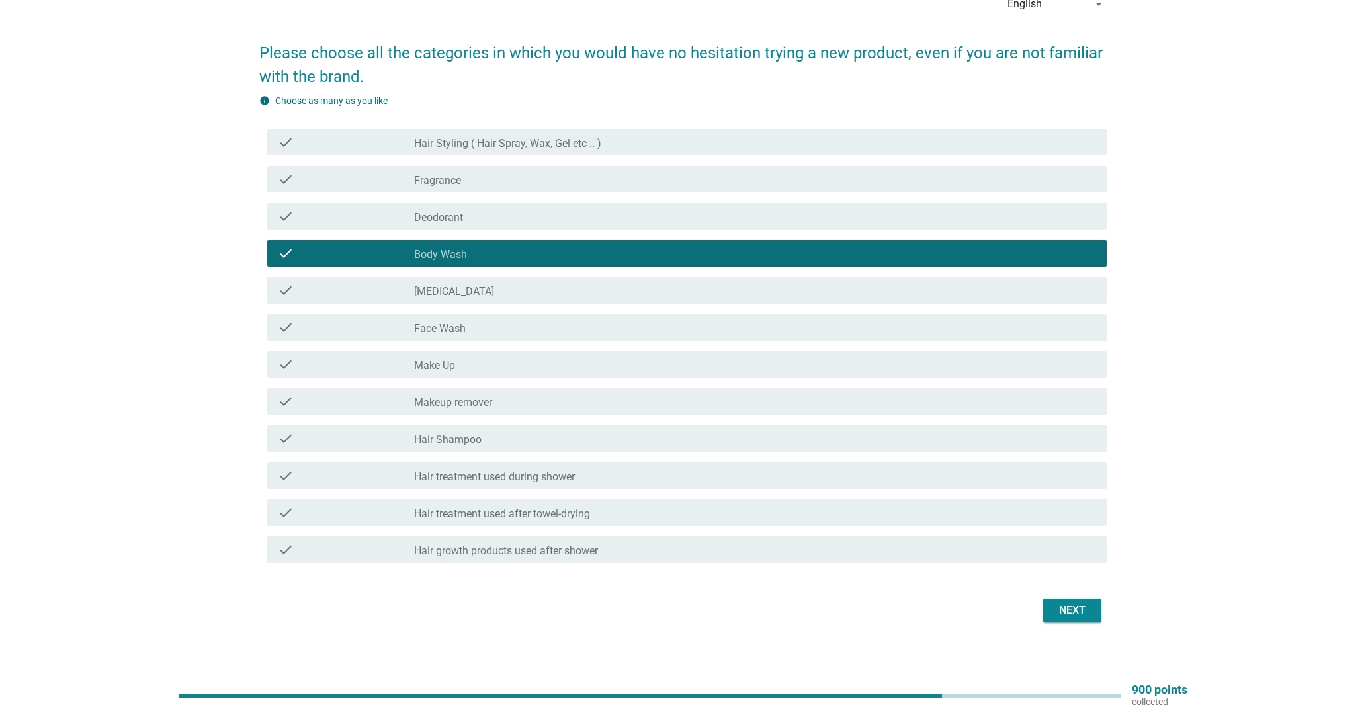
click at [1061, 612] on div "Next" at bounding box center [1072, 611] width 37 height 16
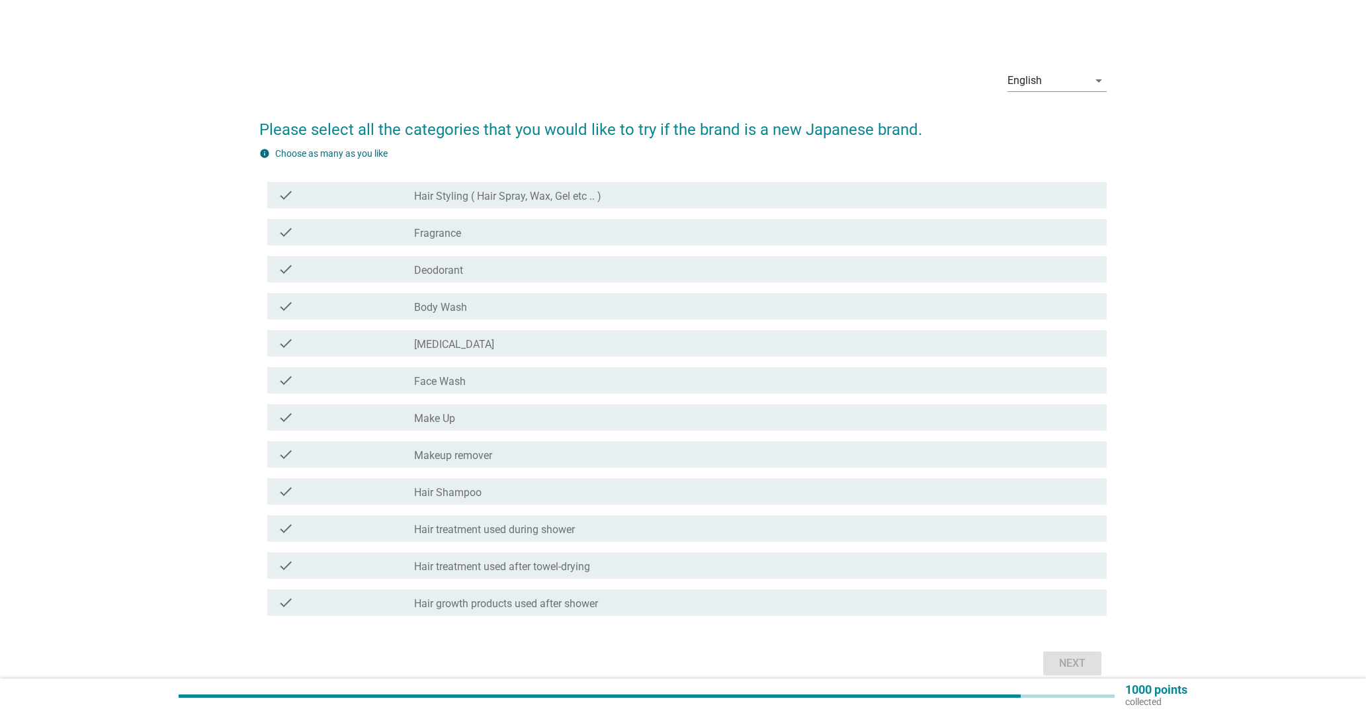
scroll to position [45, 0]
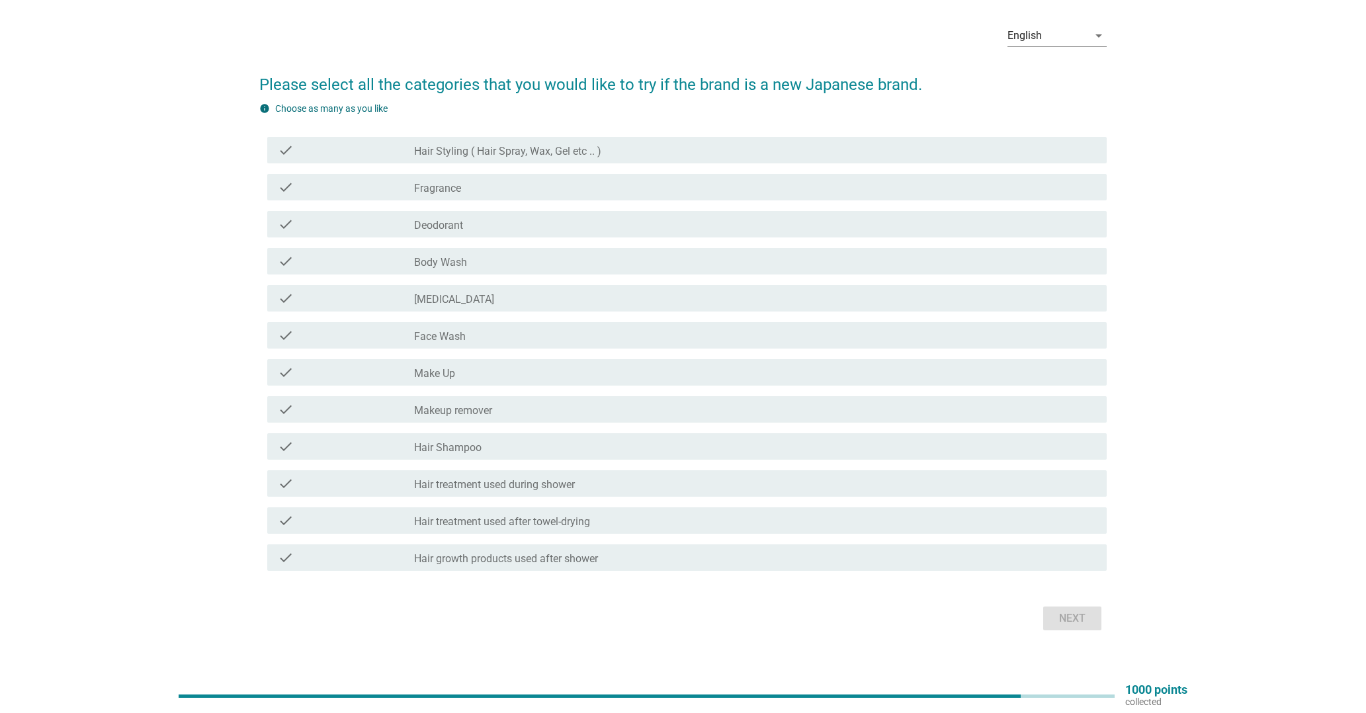
click at [559, 480] on label "Hair treatment used during shower" at bounding box center [494, 484] width 161 height 13
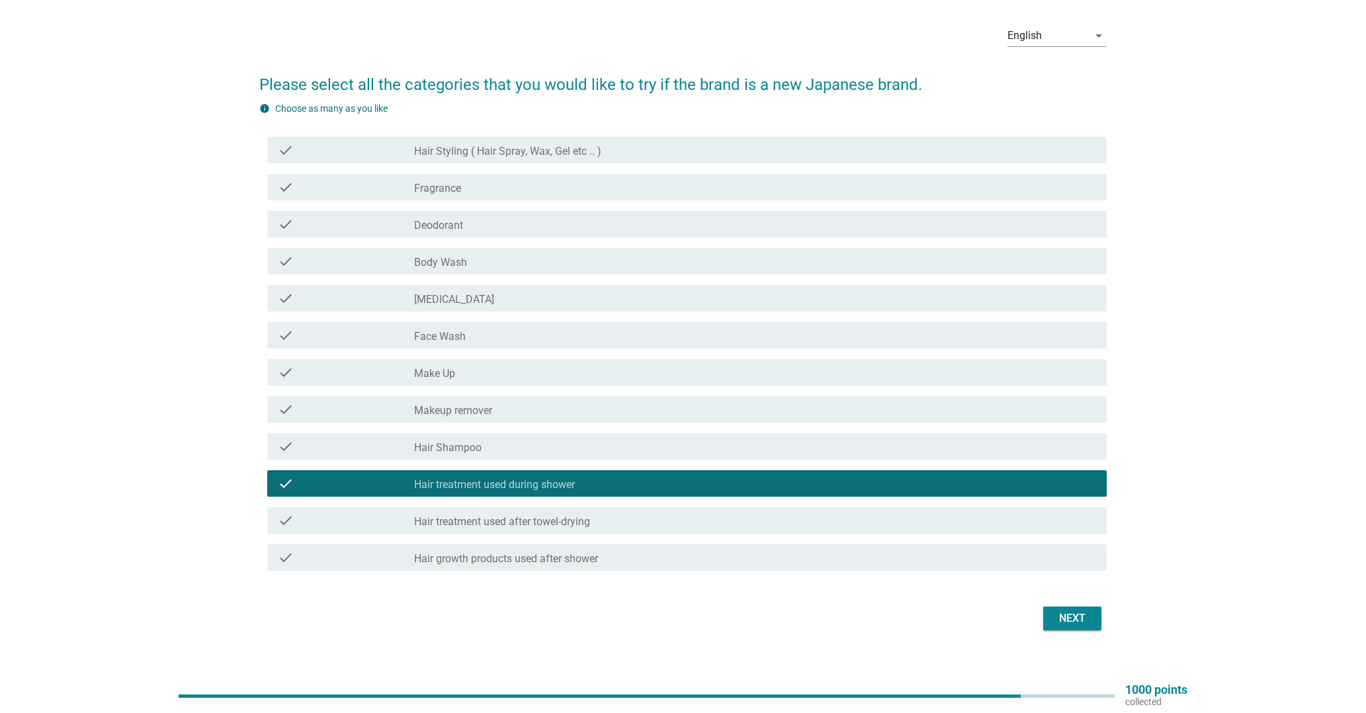
click at [594, 515] on div "check_box_outline_blank Hair treatment used after towel-drying" at bounding box center [755, 521] width 682 height 16
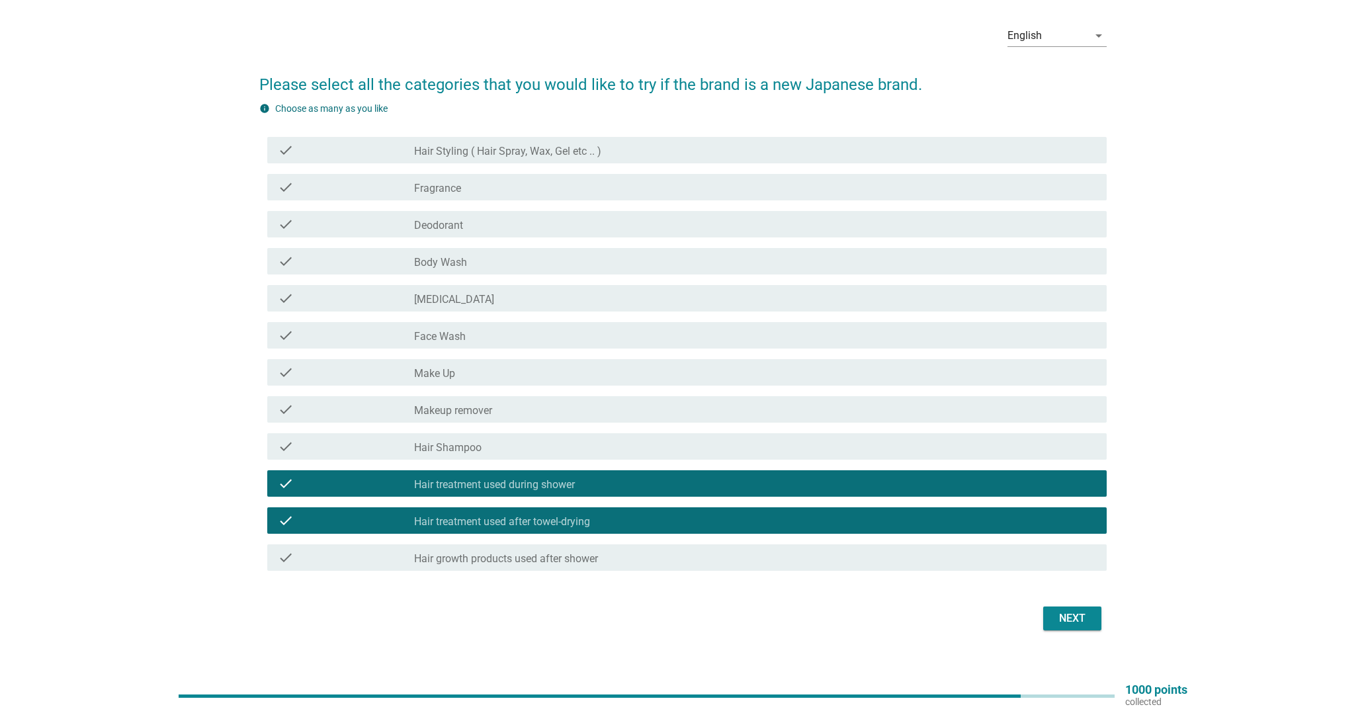
click at [631, 555] on div "check_box_outline_blank Hair growth products used after shower" at bounding box center [755, 558] width 682 height 16
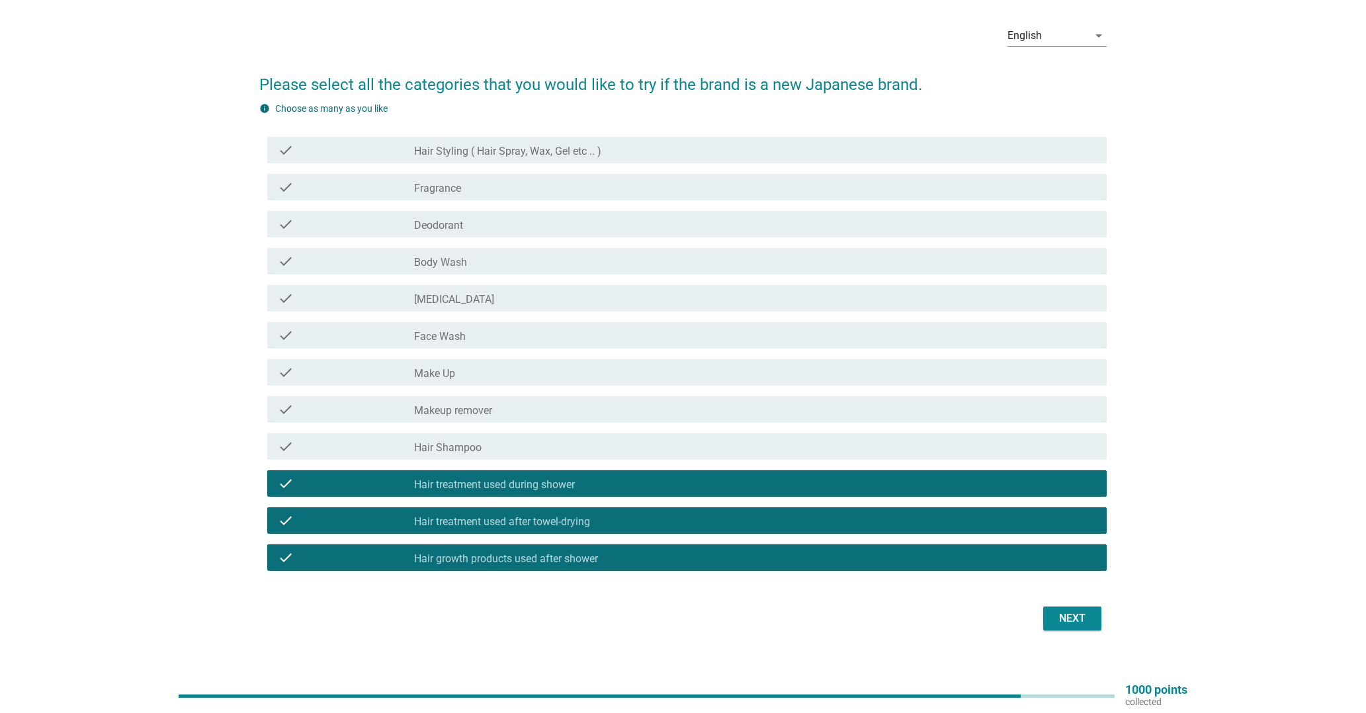
click at [1087, 619] on div "Next" at bounding box center [1072, 618] width 37 height 16
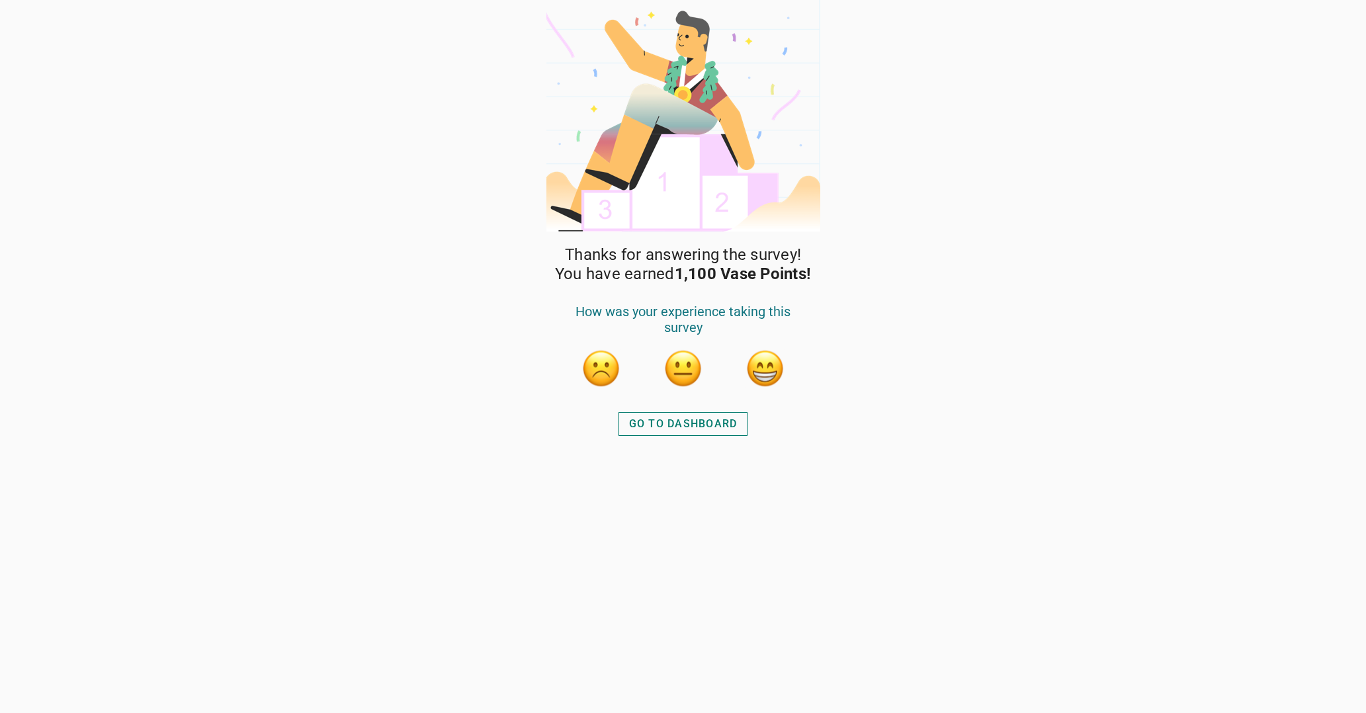
click at [704, 419] on div "GO TO DASHBOARD" at bounding box center [683, 424] width 108 height 16
